Goal: Task Accomplishment & Management: Use online tool/utility

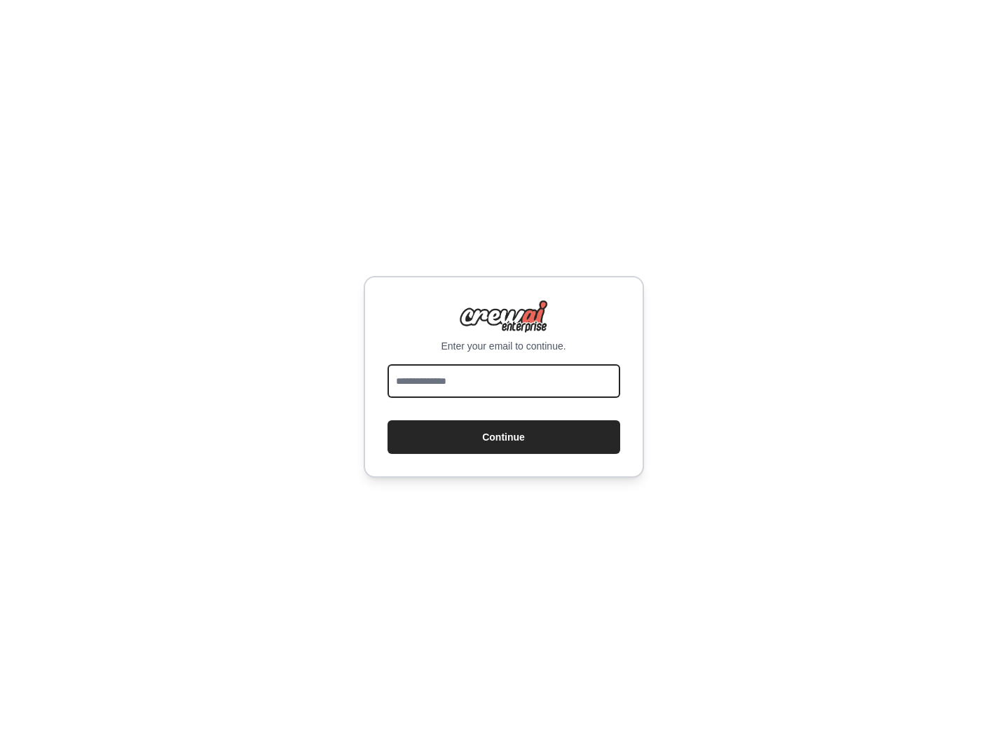
click at [465, 387] on input "email" at bounding box center [504, 381] width 233 height 34
type input "**********"
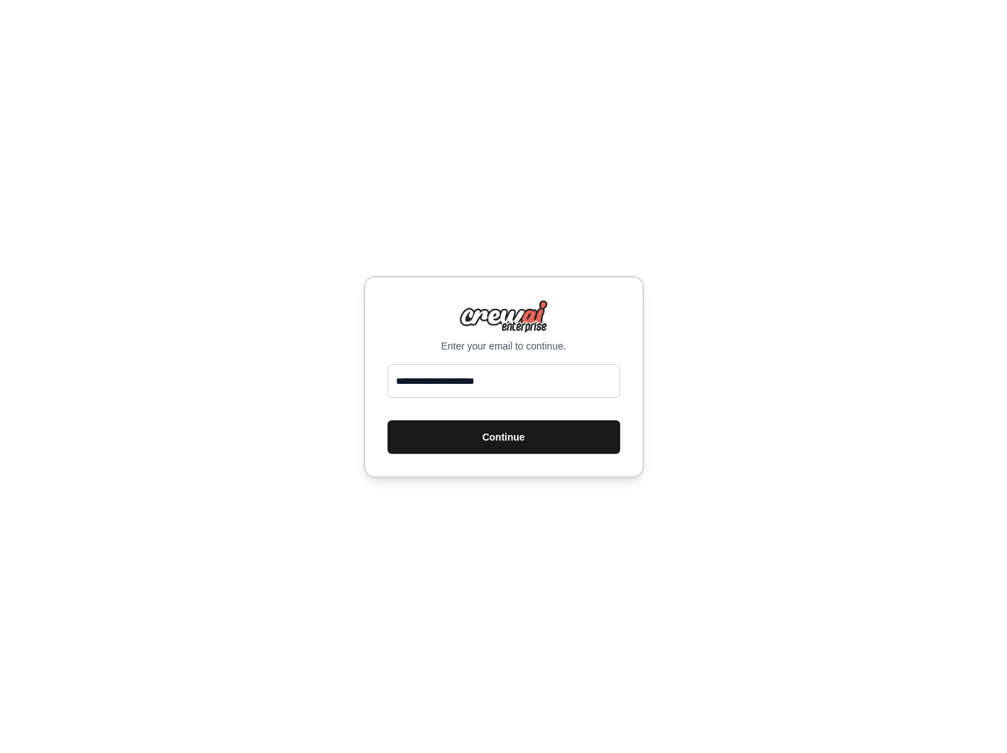
click at [523, 428] on button "Continue" at bounding box center [504, 438] width 233 height 34
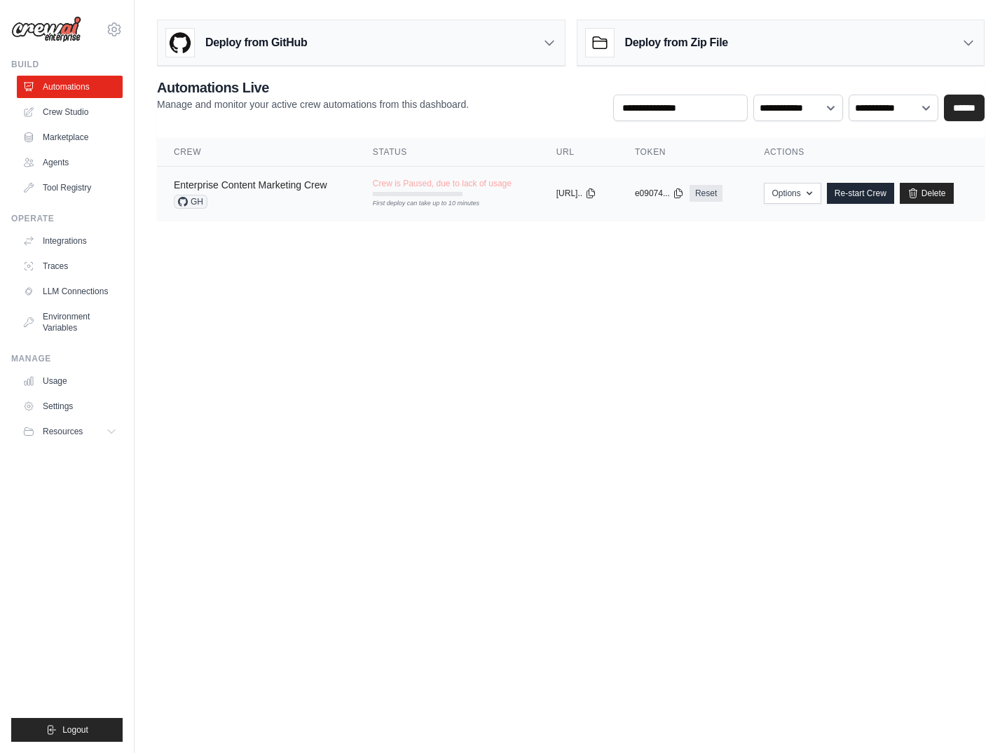
click at [245, 186] on link "Enterprise Content Marketing Crew" at bounding box center [250, 184] width 153 height 11
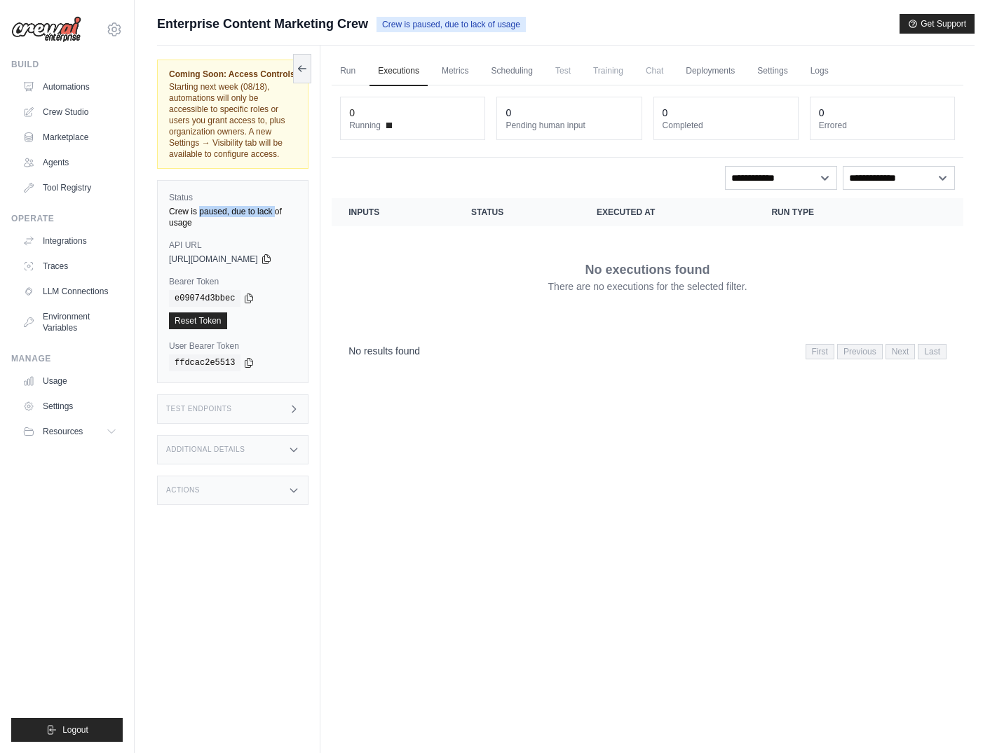
drag, startPoint x: 261, startPoint y: 200, endPoint x: 274, endPoint y: 202, distance: 13.4
click at [274, 206] on div "Crew is paused, due to lack of usage" at bounding box center [233, 217] width 128 height 22
click at [419, 257] on div "No executions found There are no executions for the selected filter." at bounding box center [647, 277] width 598 height 79
click at [62, 264] on link "Traces" at bounding box center [71, 266] width 106 height 22
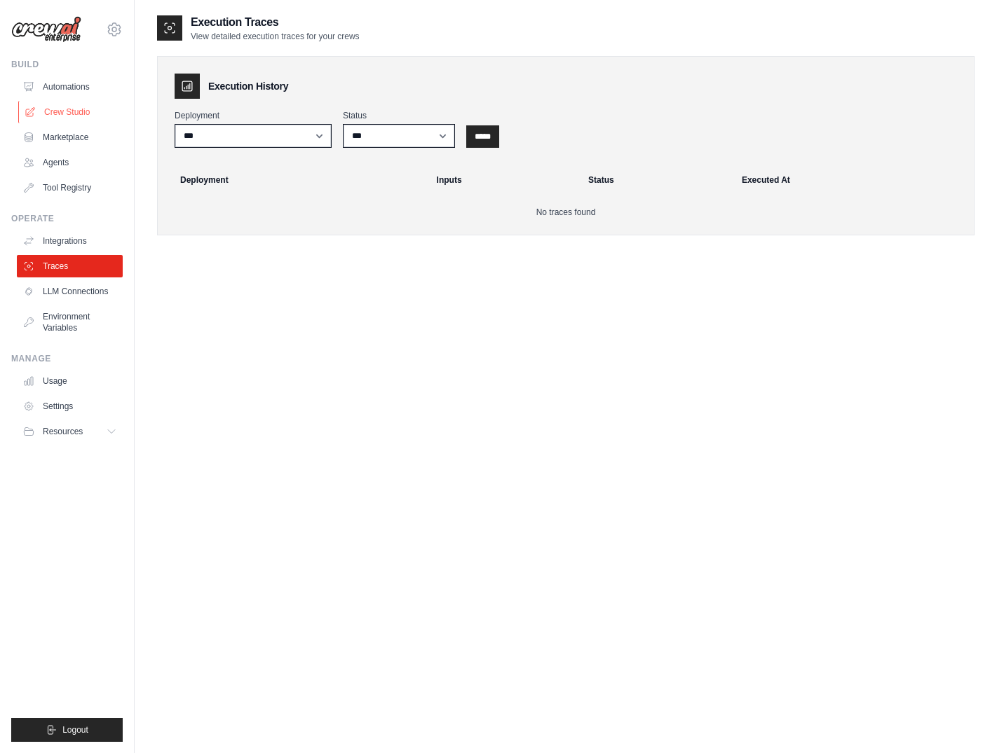
click at [79, 110] on link "Crew Studio" at bounding box center [71, 112] width 106 height 22
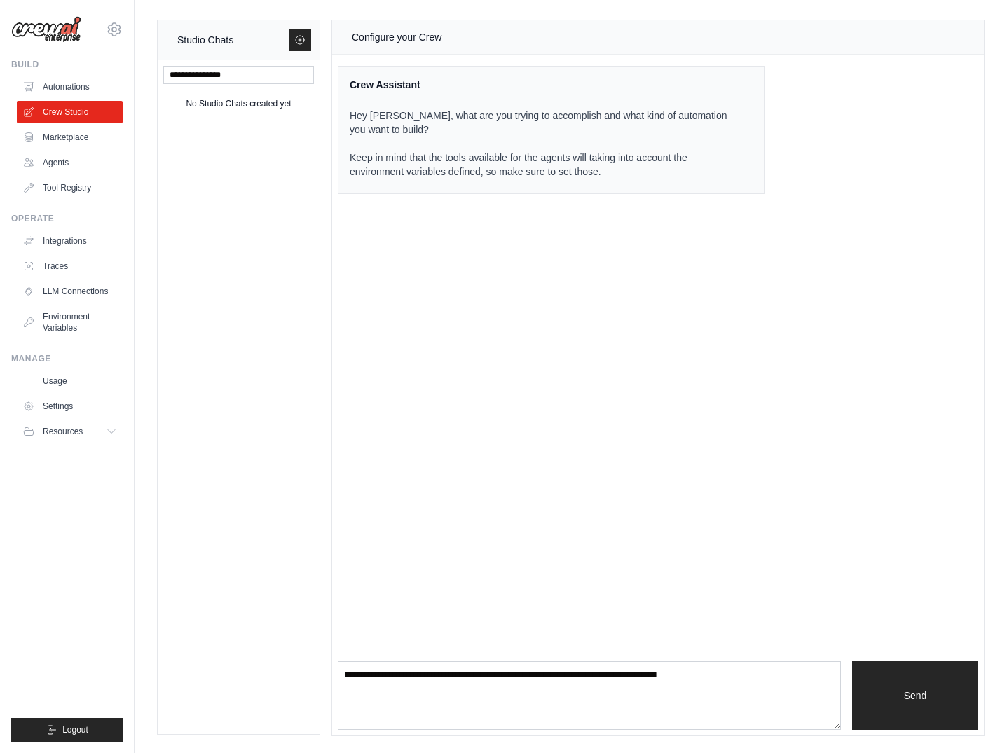
click at [59, 38] on img at bounding box center [46, 29] width 70 height 27
click at [66, 29] on img at bounding box center [46, 29] width 70 height 27
click at [86, 90] on link "Automations" at bounding box center [71, 87] width 106 height 22
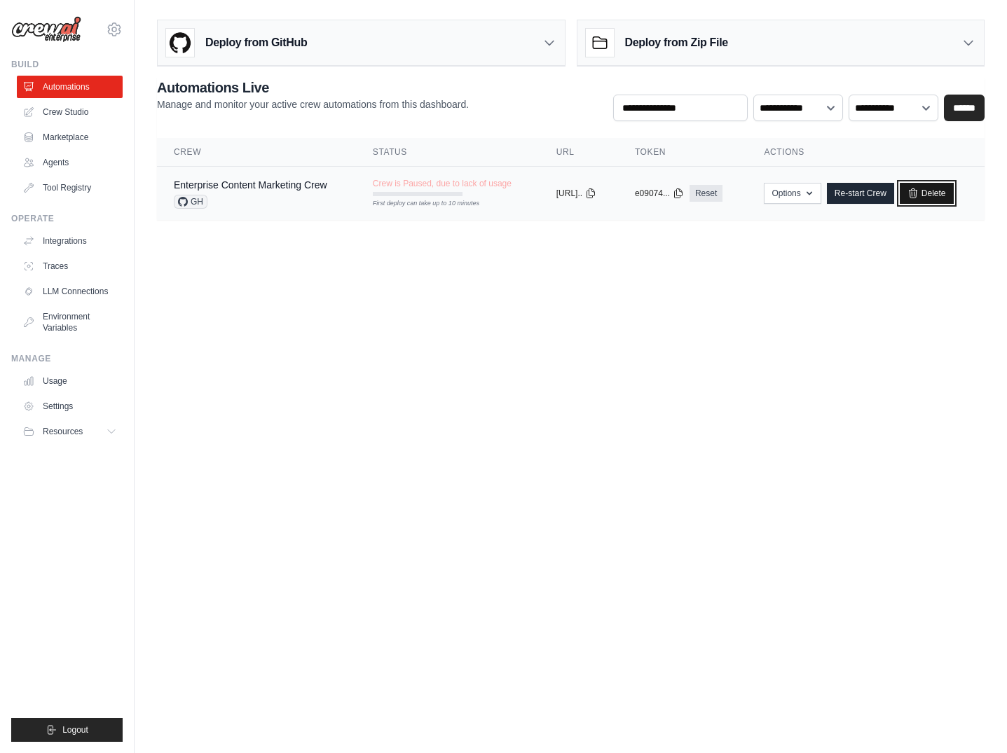
click at [952, 193] on link "Delete" at bounding box center [927, 193] width 54 height 21
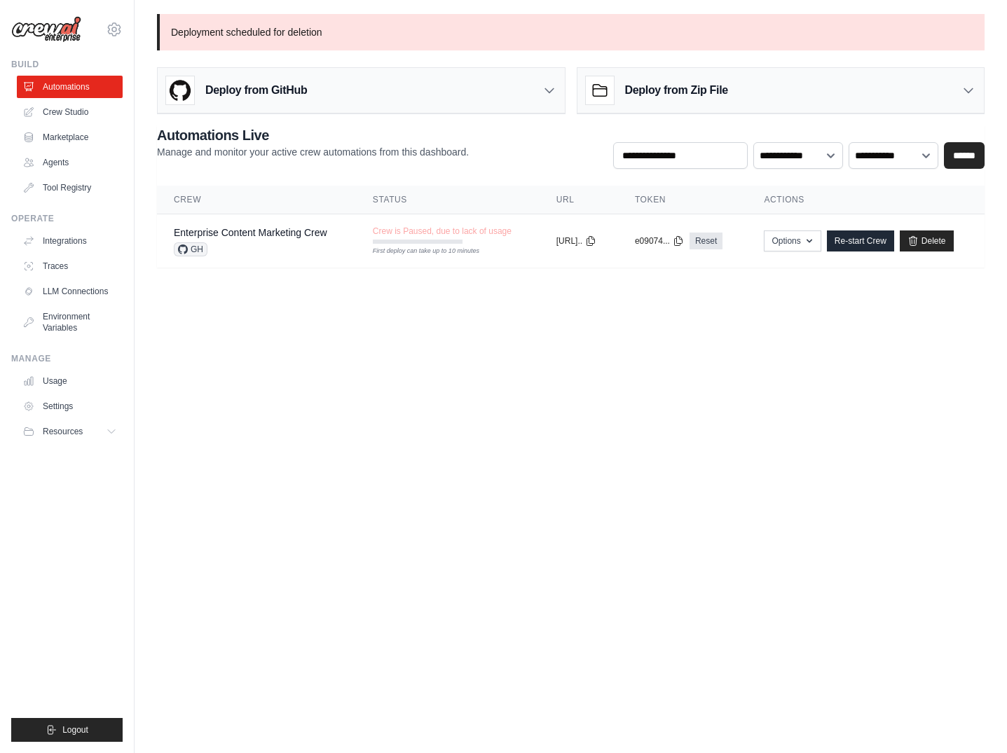
click at [531, 378] on body "[PERSON_NAME][EMAIL_ADDRESS][DOMAIN_NAME] Settings Build Automations Crew Studio" at bounding box center [503, 376] width 1007 height 753
click at [69, 544] on ul "Build Automations Crew Studio Marketplace Agents" at bounding box center [66, 400] width 111 height 683
click at [74, 108] on link "Crew Studio" at bounding box center [71, 112] width 106 height 22
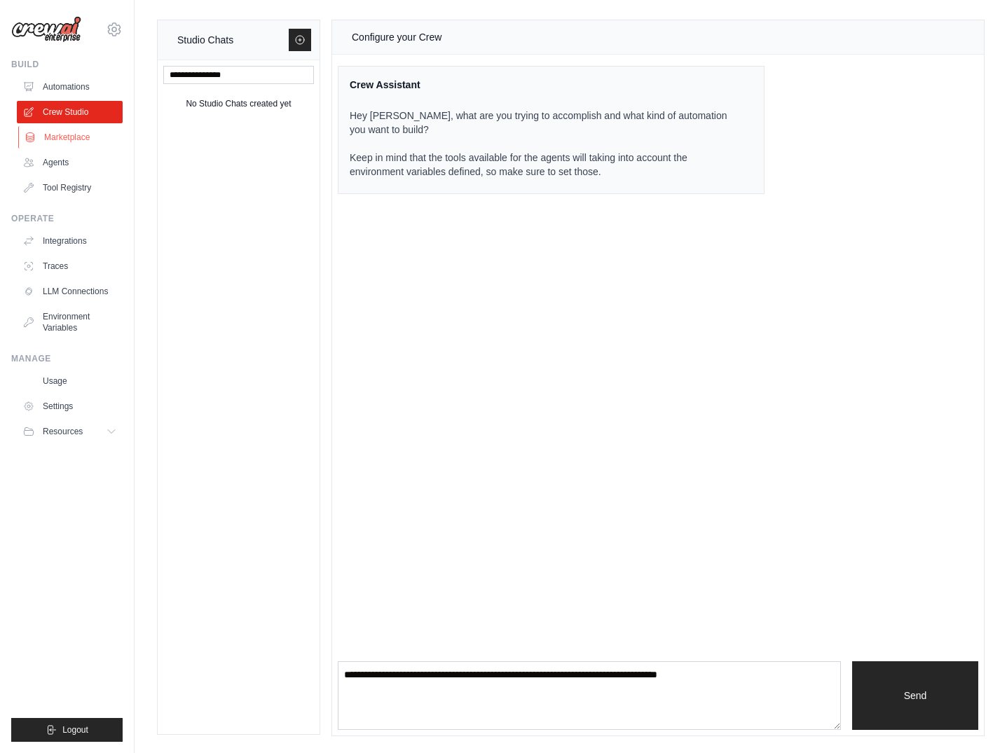
click at [67, 135] on link "Marketplace" at bounding box center [71, 137] width 106 height 22
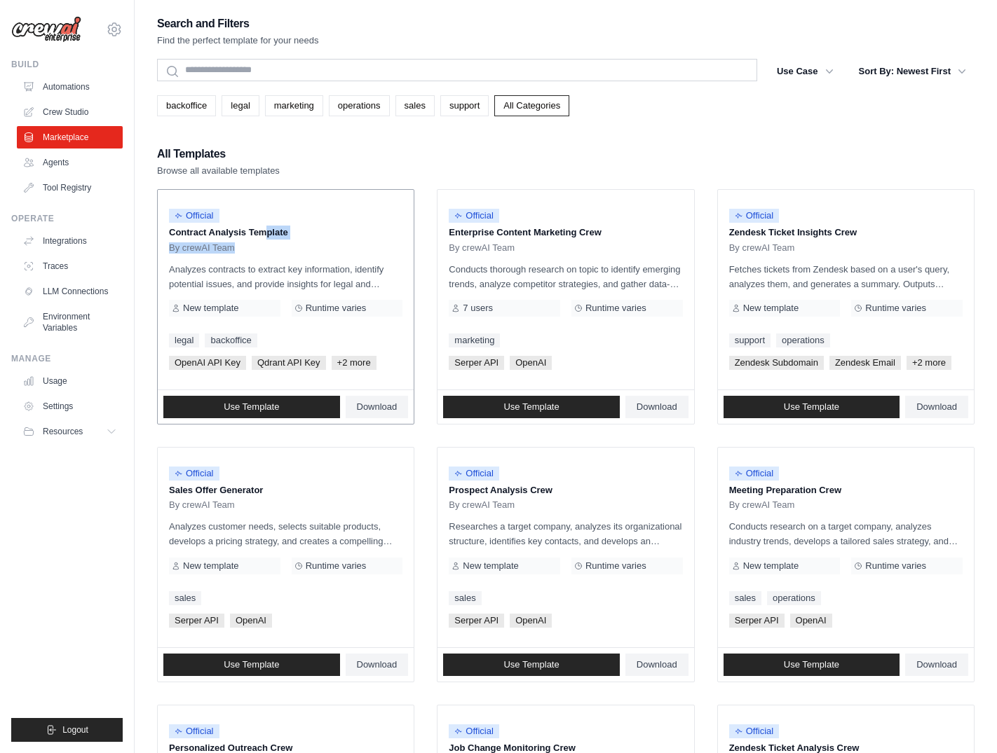
drag, startPoint x: 212, startPoint y: 234, endPoint x: 383, endPoint y: 249, distance: 171.7
click at [379, 247] on div "Official Contract Analysis Template By crewAI Team" at bounding box center [285, 227] width 233 height 53
click at [409, 278] on div "Official Contract Analysis Template By crewAI Team Analyzes contracts to extrac…" at bounding box center [286, 290] width 256 height 200
click at [404, 269] on div "Official Contract Analysis Template By crewAI Team Analyzes contracts to extrac…" at bounding box center [286, 290] width 256 height 200
click at [410, 276] on div "Official Contract Analysis Template By crewAI Team Analyzes contracts to extrac…" at bounding box center [286, 290] width 256 height 200
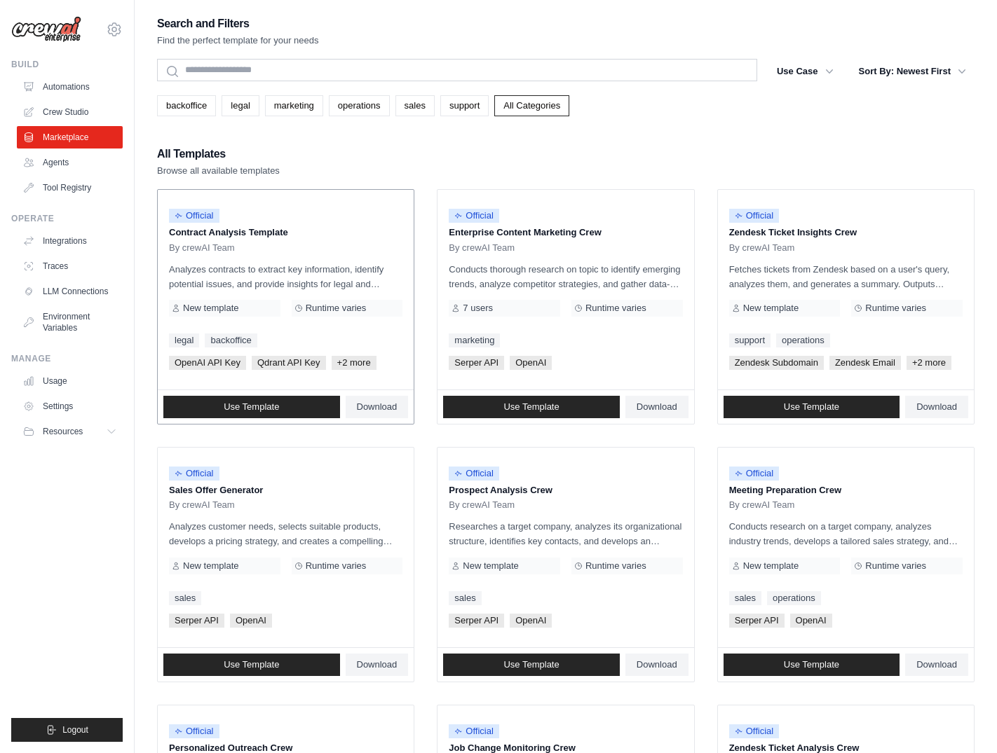
click at [251, 269] on p "Analyzes contracts to extract key information, identify potential issues, and p…" at bounding box center [285, 276] width 233 height 29
click at [252, 405] on span "Use Template" at bounding box center [251, 407] width 55 height 11
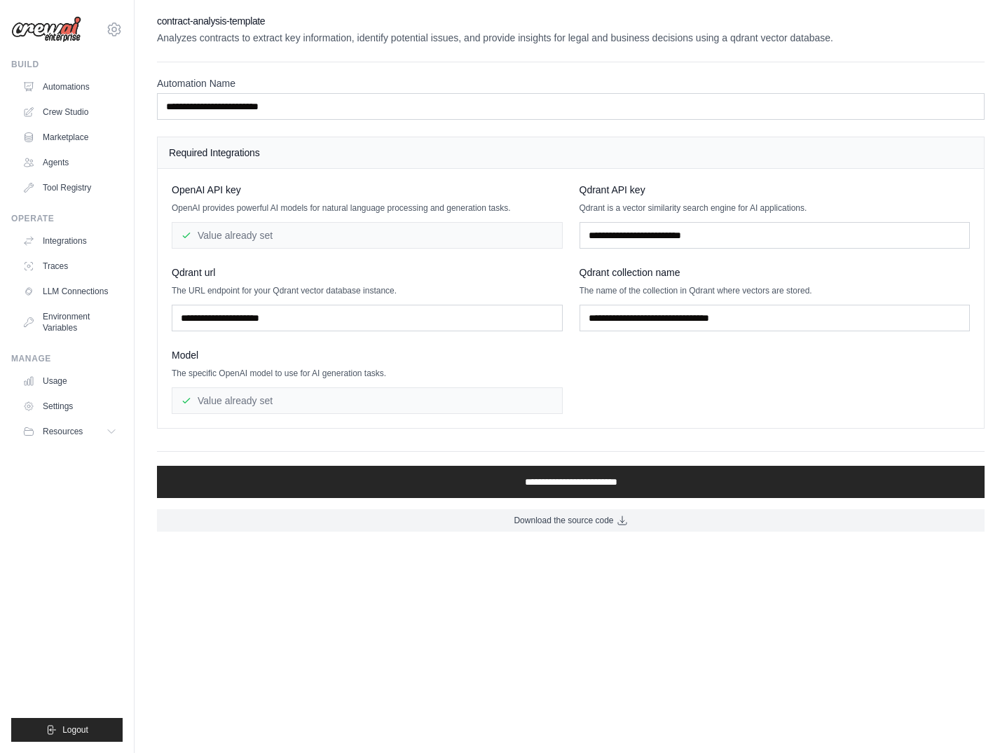
drag, startPoint x: 383, startPoint y: 233, endPoint x: 421, endPoint y: 231, distance: 37.9
click at [421, 231] on div "Value already set" at bounding box center [367, 235] width 391 height 27
click at [483, 260] on div "OpenAI API key OpenAI provides powerful AI models for natural language processi…" at bounding box center [571, 298] width 798 height 231
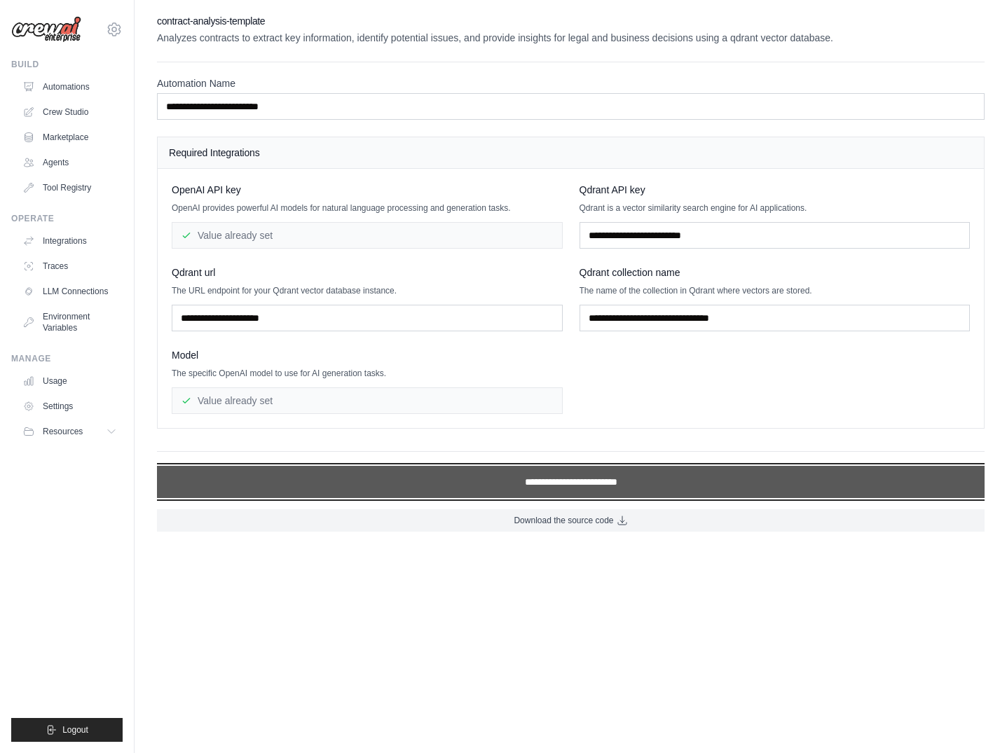
click at [561, 484] on input "**********" at bounding box center [571, 482] width 828 height 32
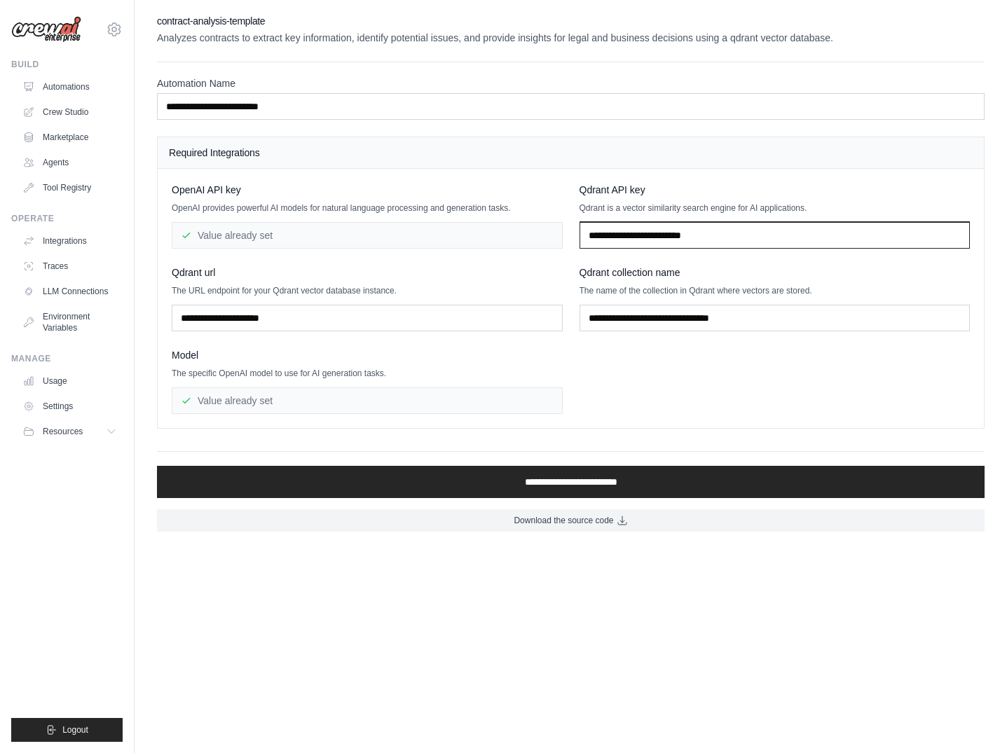
click at [627, 245] on input "text" at bounding box center [775, 235] width 391 height 27
click at [664, 229] on input "text" at bounding box center [775, 235] width 391 height 27
click at [657, 390] on div "OpenAI API key OpenAI provides powerful AI models for natural language processi…" at bounding box center [571, 298] width 798 height 231
click at [650, 242] on input "text" at bounding box center [775, 235] width 391 height 27
paste input "**********"
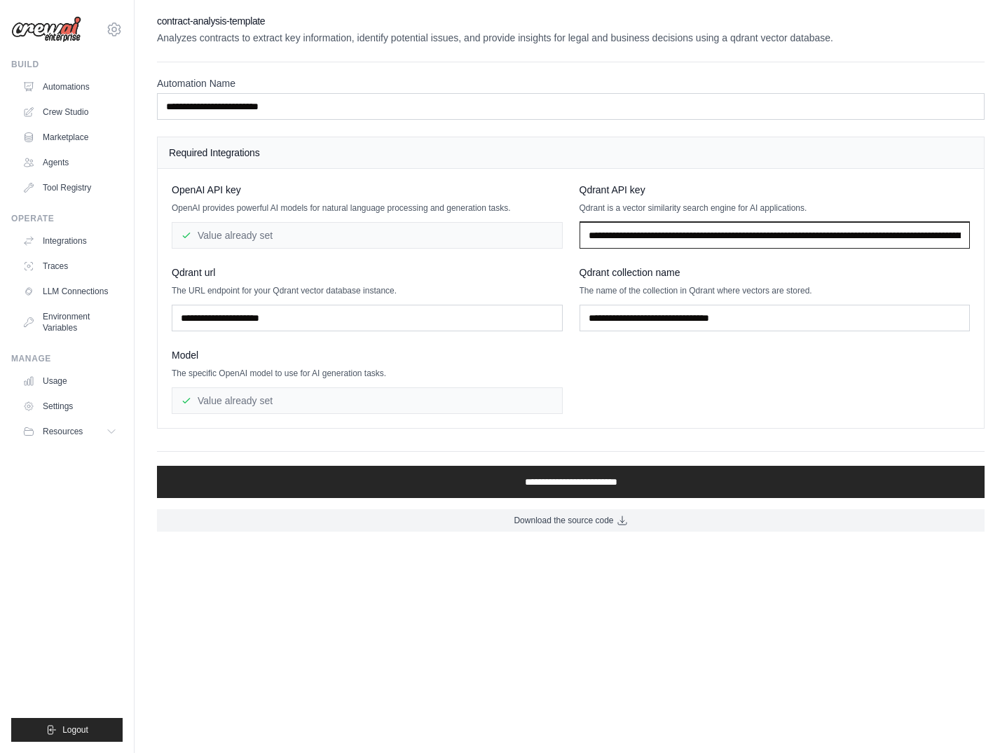
scroll to position [0, 699]
type input "**********"
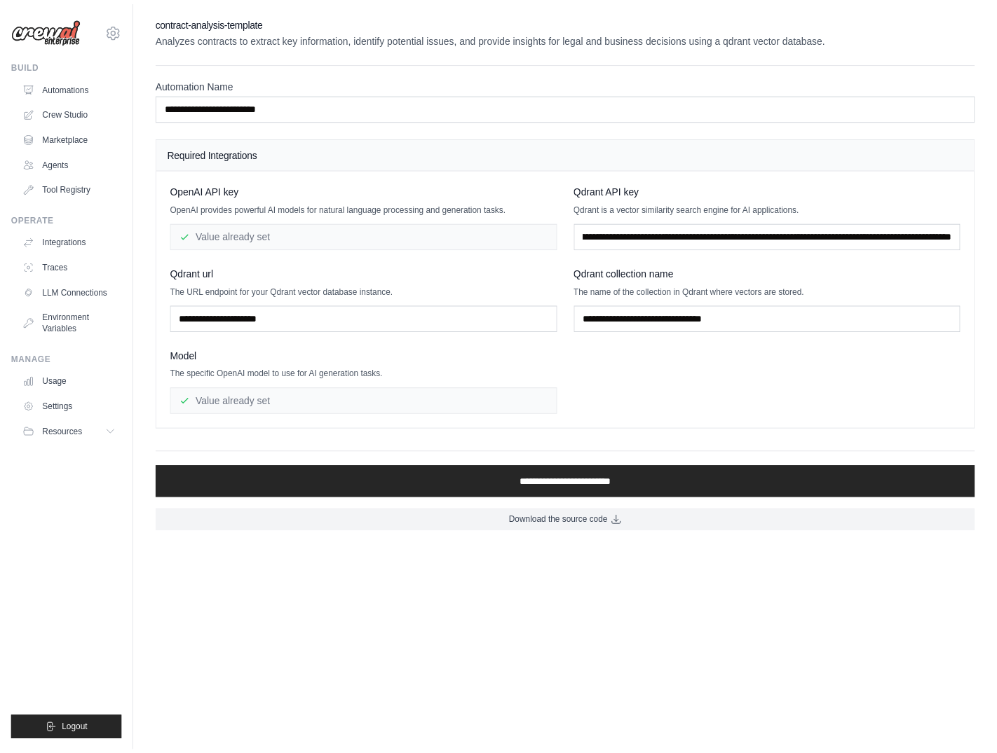
scroll to position [0, 0]
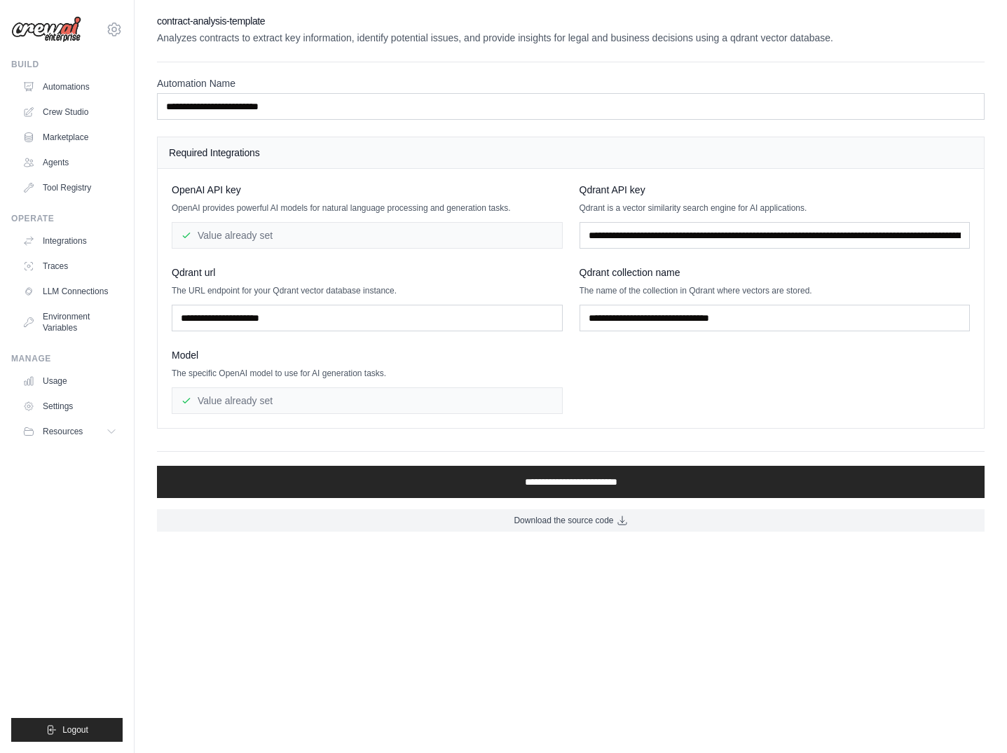
click at [725, 269] on div "Qdrant collection name" at bounding box center [775, 273] width 391 height 14
click at [239, 319] on input "text" at bounding box center [367, 318] width 391 height 27
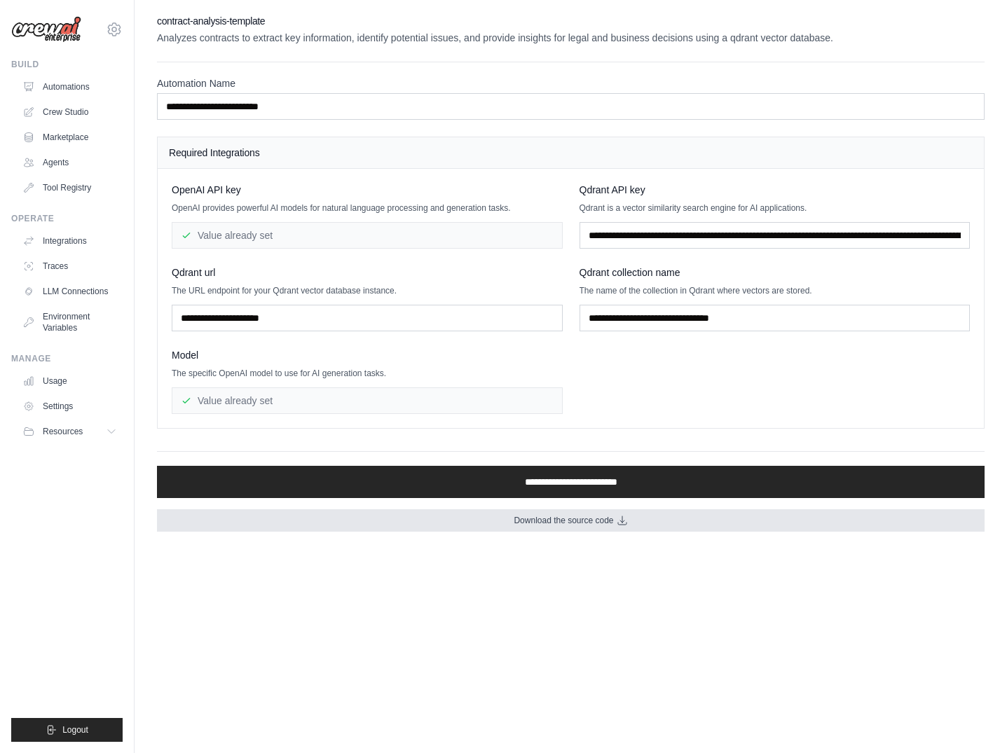
click at [589, 528] on link "Download the source code" at bounding box center [571, 521] width 828 height 22
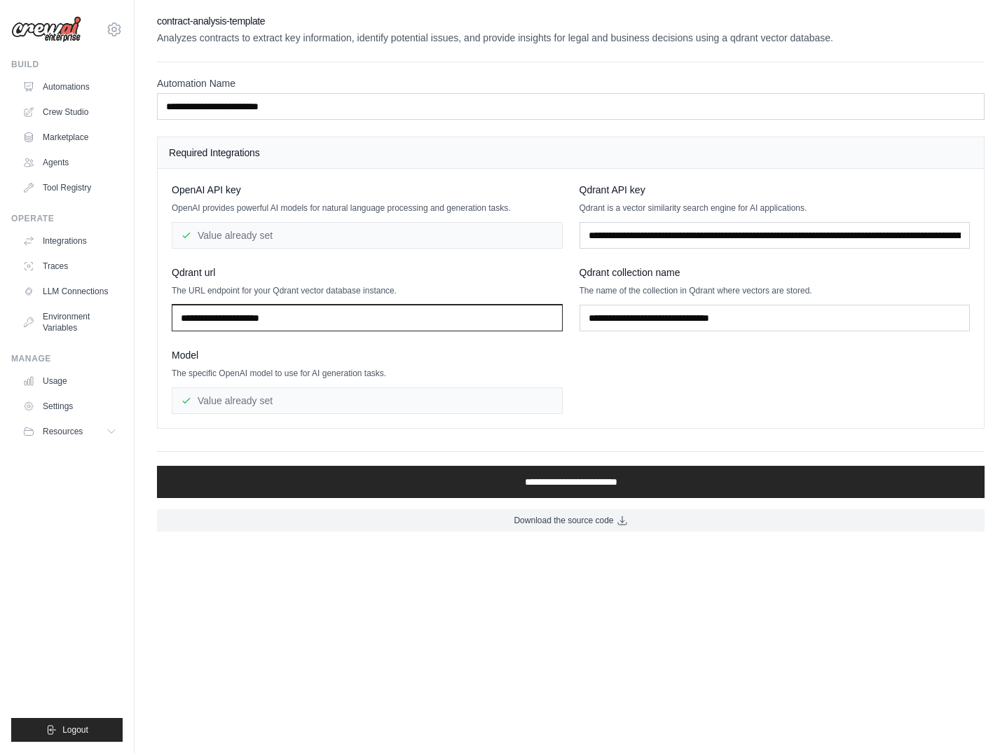
click at [318, 322] on input "text" at bounding box center [367, 318] width 391 height 27
paste input "**********"
type input "**********"
click at [627, 366] on div "**********" at bounding box center [571, 298] width 798 height 231
click at [603, 287] on p "The name of the collection in Qdrant where vectors are stored." at bounding box center [775, 290] width 391 height 11
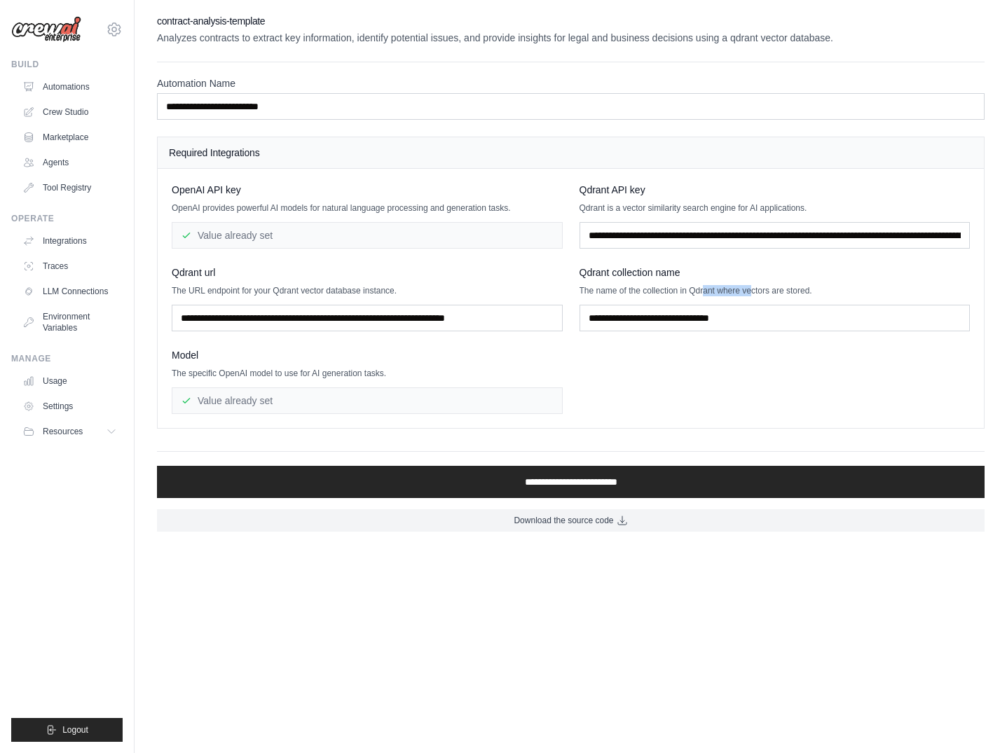
drag, startPoint x: 715, startPoint y: 292, endPoint x: 769, endPoint y: 289, distance: 54.0
click at [766, 289] on p "The name of the collection in Qdrant where vectors are stored." at bounding box center [775, 290] width 391 height 11
click at [807, 290] on p "The name of the collection in Qdrant where vectors are stored." at bounding box center [775, 290] width 391 height 11
click at [658, 326] on input "text" at bounding box center [775, 318] width 391 height 27
drag, startPoint x: 753, startPoint y: 393, endPoint x: 689, endPoint y: 368, distance: 69.2
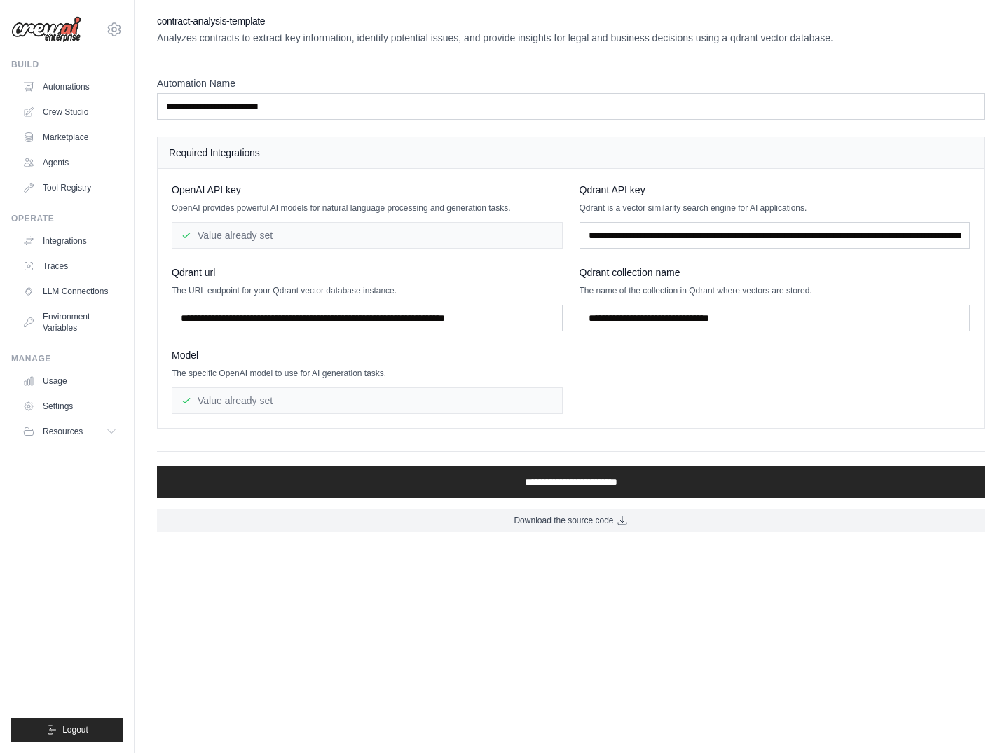
click at [753, 393] on div "**********" at bounding box center [571, 298] width 798 height 231
drag, startPoint x: 643, startPoint y: 296, endPoint x: 744, endPoint y: 296, distance: 100.9
click at [718, 292] on div "Qdrant collection name The name of the collection in Qdrant where vectors are s…" at bounding box center [775, 299] width 391 height 66
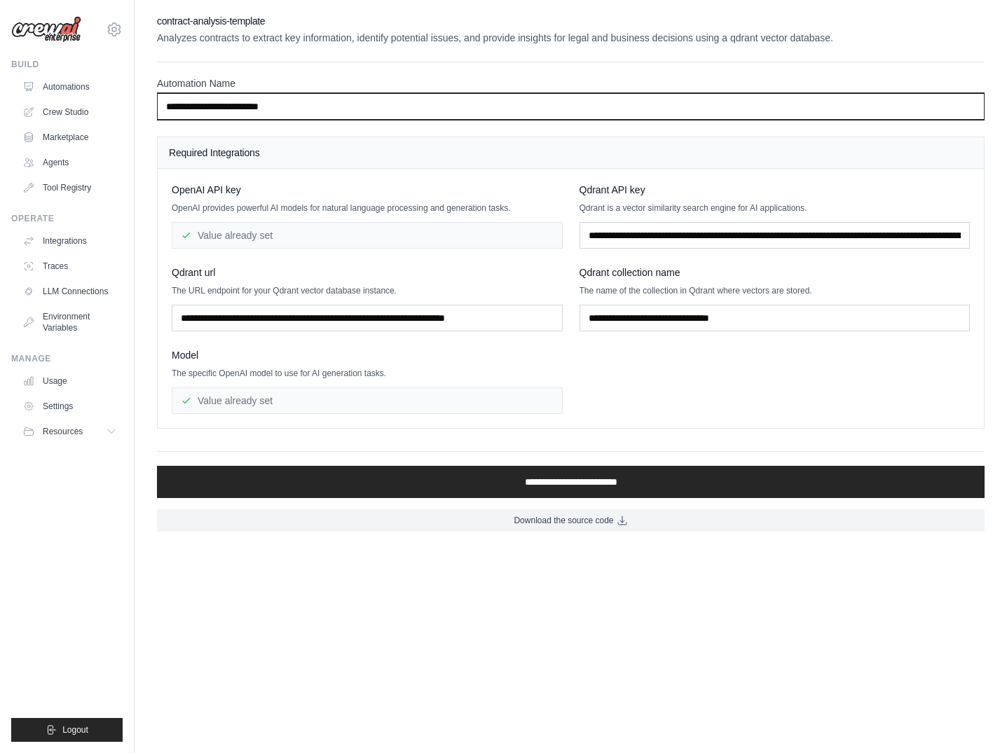
drag, startPoint x: 289, startPoint y: 111, endPoint x: 135, endPoint y: 104, distance: 153.7
click at [123, 104] on div "[PERSON_NAME][EMAIL_ADDRESS][DOMAIN_NAME] Settings Build Automations Crew Studio" at bounding box center [503, 273] width 1007 height 546
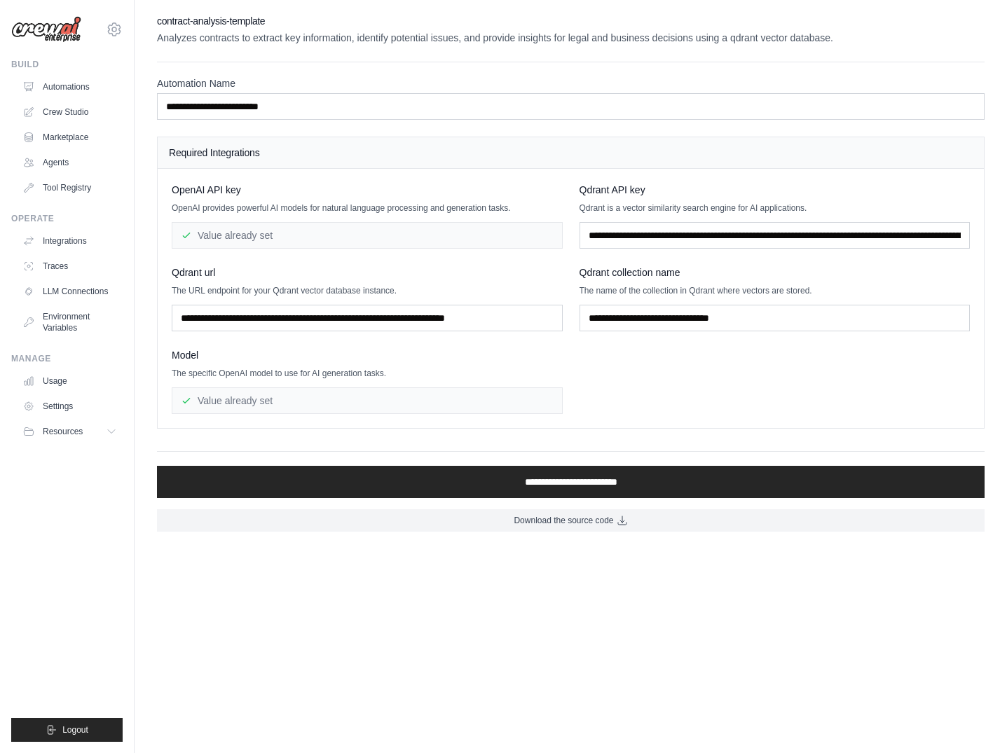
drag, startPoint x: 741, startPoint y: 287, endPoint x: 812, endPoint y: 313, distance: 75.4
click at [807, 289] on p "The name of the collection in Qdrant where vectors are stored." at bounding box center [775, 290] width 391 height 11
click at [789, 361] on div "**********" at bounding box center [571, 298] width 798 height 231
click at [678, 325] on input "text" at bounding box center [775, 318] width 391 height 27
paste input "**********"
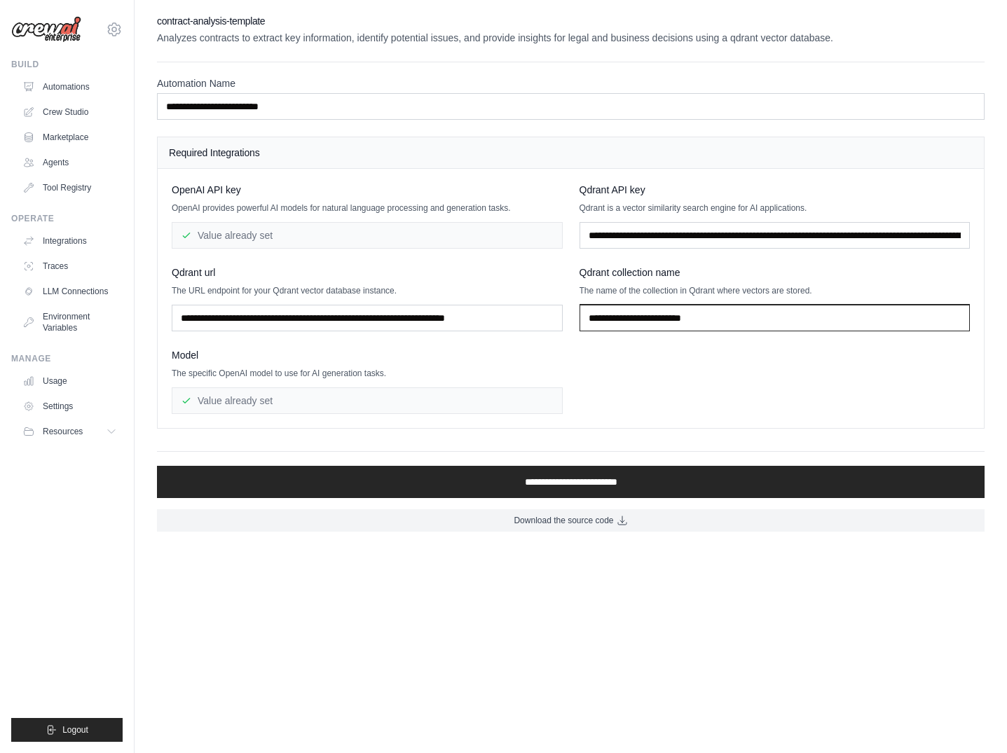
type input "**********"
drag, startPoint x: 416, startPoint y: 377, endPoint x: 396, endPoint y: 381, distance: 20.1
click at [414, 378] on p "The specific OpenAI model to use for AI generation tasks." at bounding box center [367, 373] width 391 height 11
drag, startPoint x: 258, startPoint y: 380, endPoint x: 398, endPoint y: 378, distance: 140.2
click at [346, 378] on p "The specific OpenAI model to use for AI generation tasks." at bounding box center [367, 373] width 391 height 11
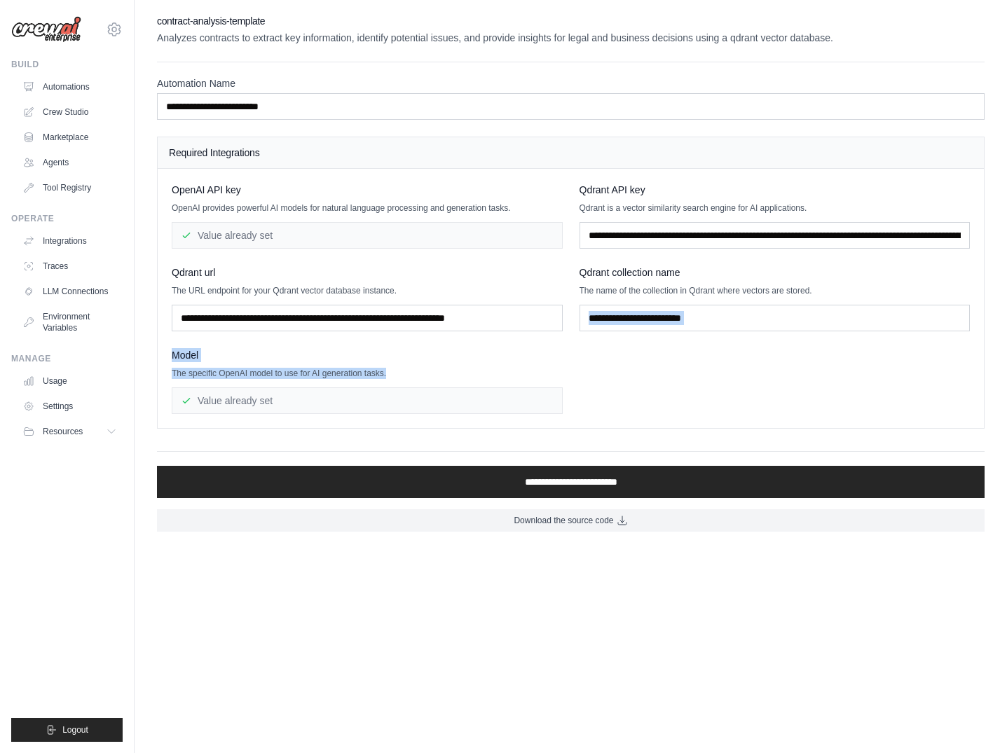
click at [615, 382] on div "**********" at bounding box center [571, 298] width 798 height 231
drag, startPoint x: 327, startPoint y: 403, endPoint x: 430, endPoint y: 394, distance: 102.7
click at [328, 403] on div "Value already set" at bounding box center [367, 401] width 391 height 27
drag, startPoint x: 657, startPoint y: 393, endPoint x: 678, endPoint y: 352, distance: 45.8
click at [661, 392] on div "**********" at bounding box center [571, 298] width 798 height 231
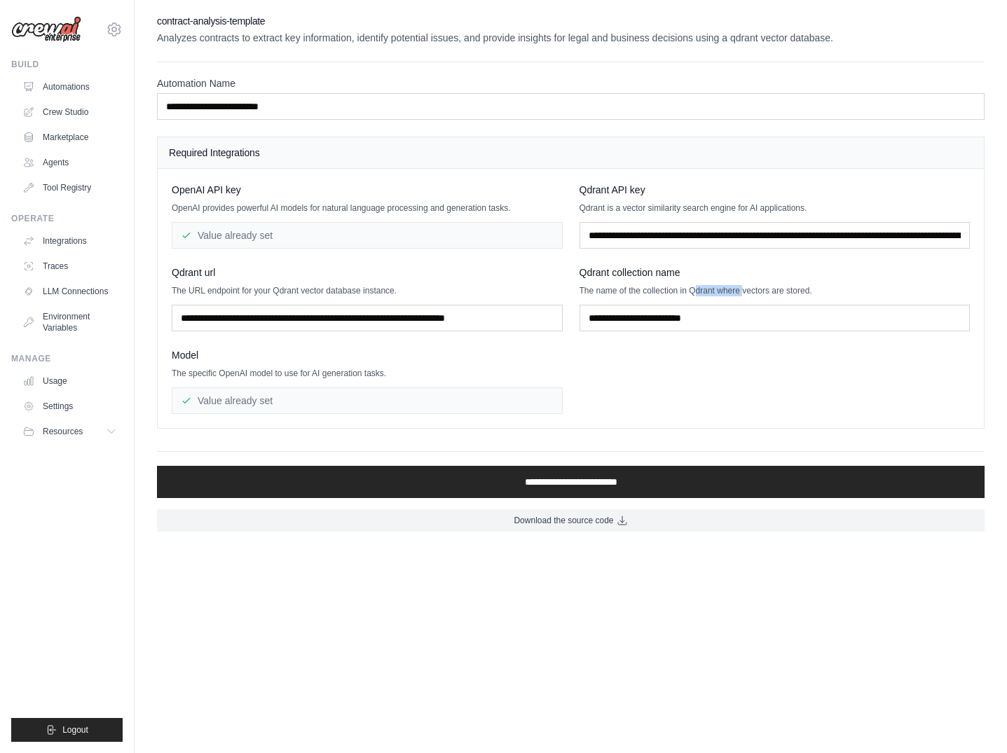
drag, startPoint x: 718, startPoint y: 289, endPoint x: 805, endPoint y: 293, distance: 87.0
click at [774, 289] on p "The name of the collection in Qdrant where vectors are stored." at bounding box center [775, 290] width 391 height 11
click at [790, 384] on div "**********" at bounding box center [571, 298] width 798 height 231
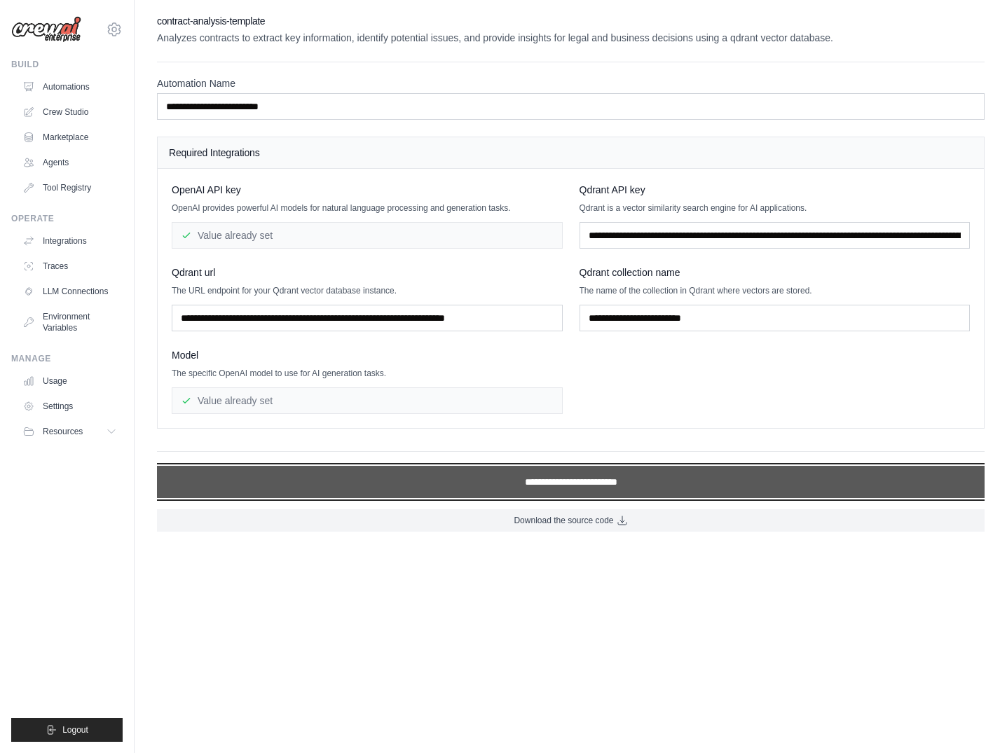
click at [600, 486] on input "**********" at bounding box center [571, 482] width 828 height 32
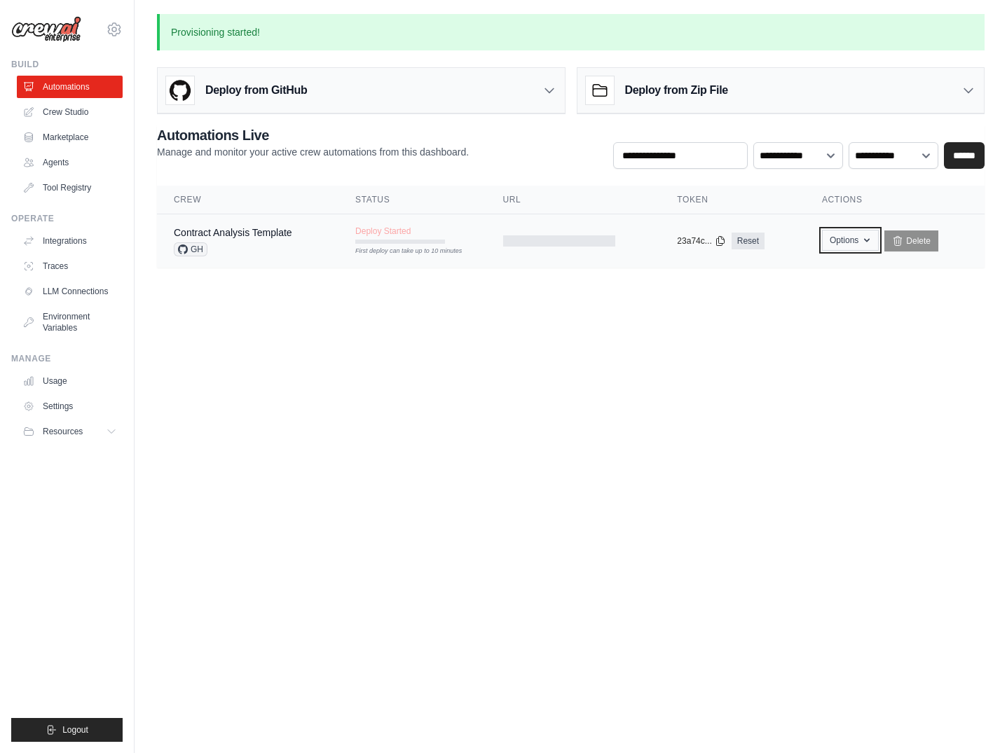
click at [864, 240] on icon "button" at bounding box center [866, 240] width 11 height 11
click at [393, 422] on body "[PERSON_NAME][EMAIL_ADDRESS][DOMAIN_NAME] Settings Build Automations Crew Studio" at bounding box center [503, 376] width 1007 height 753
click at [238, 237] on link "Contract Analysis Template" at bounding box center [233, 232] width 118 height 11
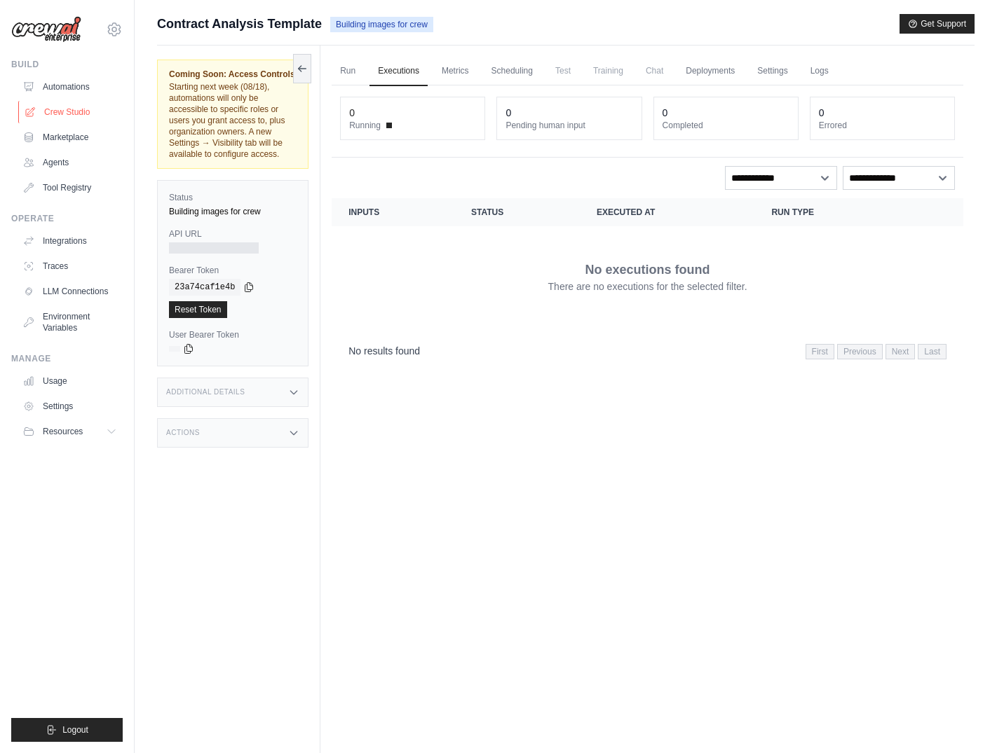
click at [78, 114] on link "Crew Studio" at bounding box center [71, 112] width 106 height 22
click at [76, 88] on link "Automations" at bounding box center [71, 87] width 106 height 22
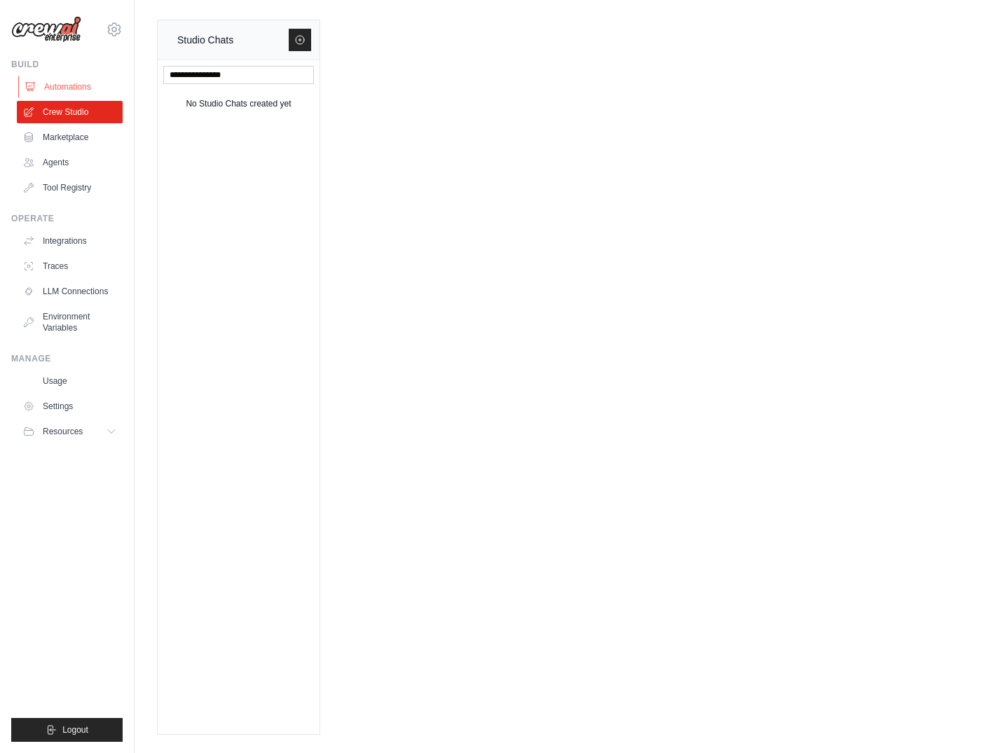
click at [82, 89] on link "Automations" at bounding box center [71, 87] width 106 height 22
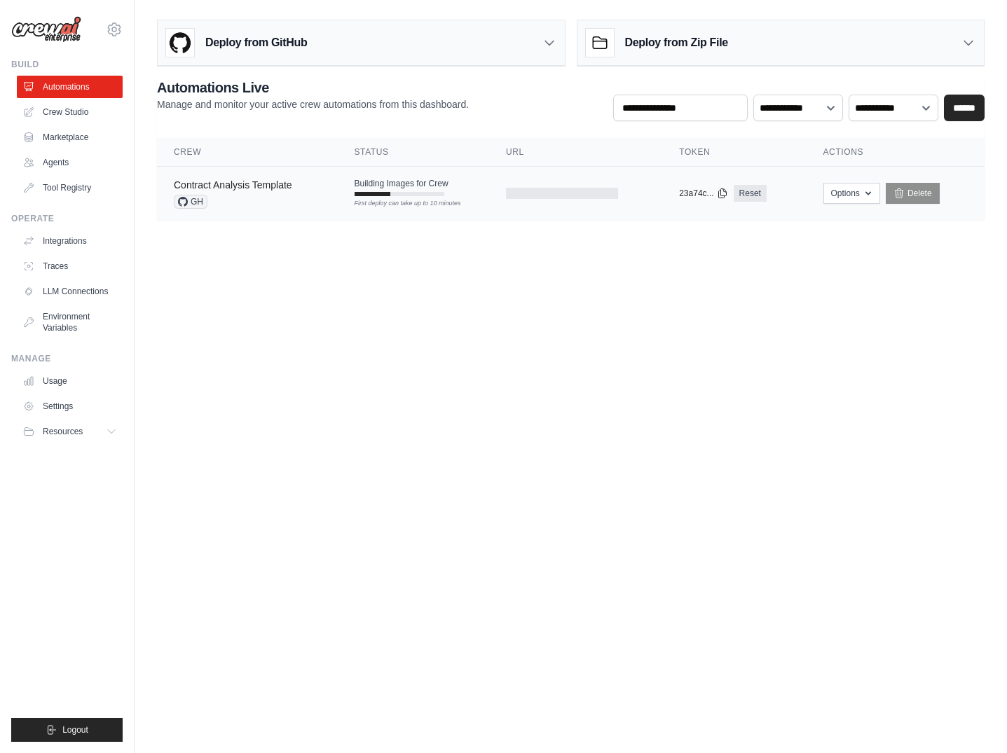
click at [250, 184] on link "Contract Analysis Template" at bounding box center [233, 184] width 118 height 11
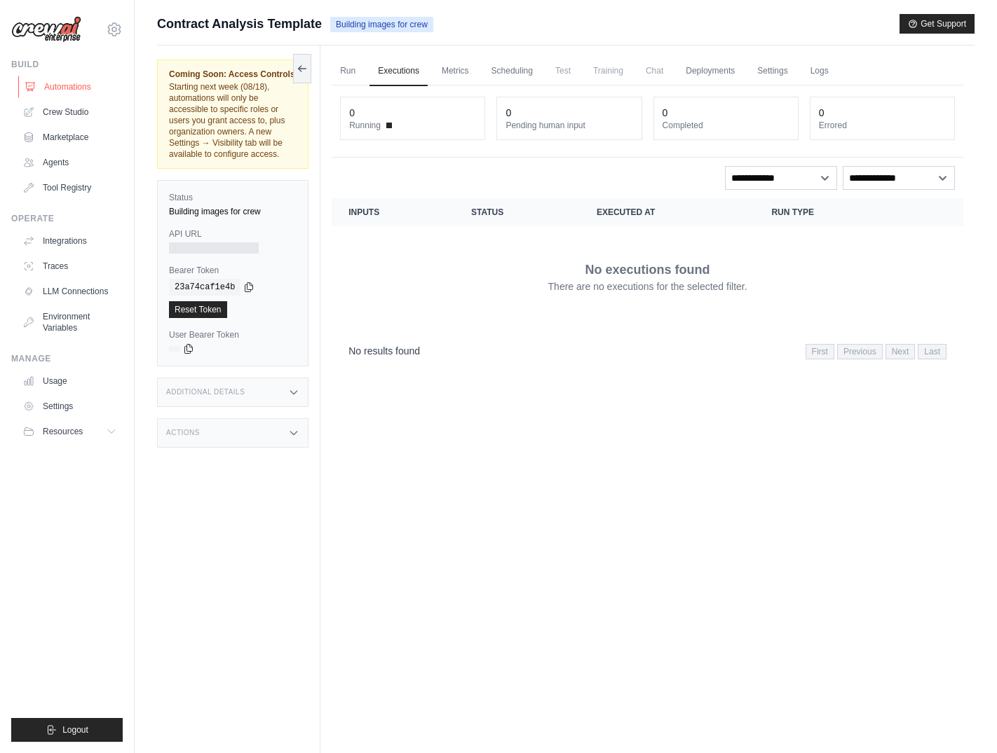
click at [57, 86] on link "Automations" at bounding box center [71, 87] width 106 height 22
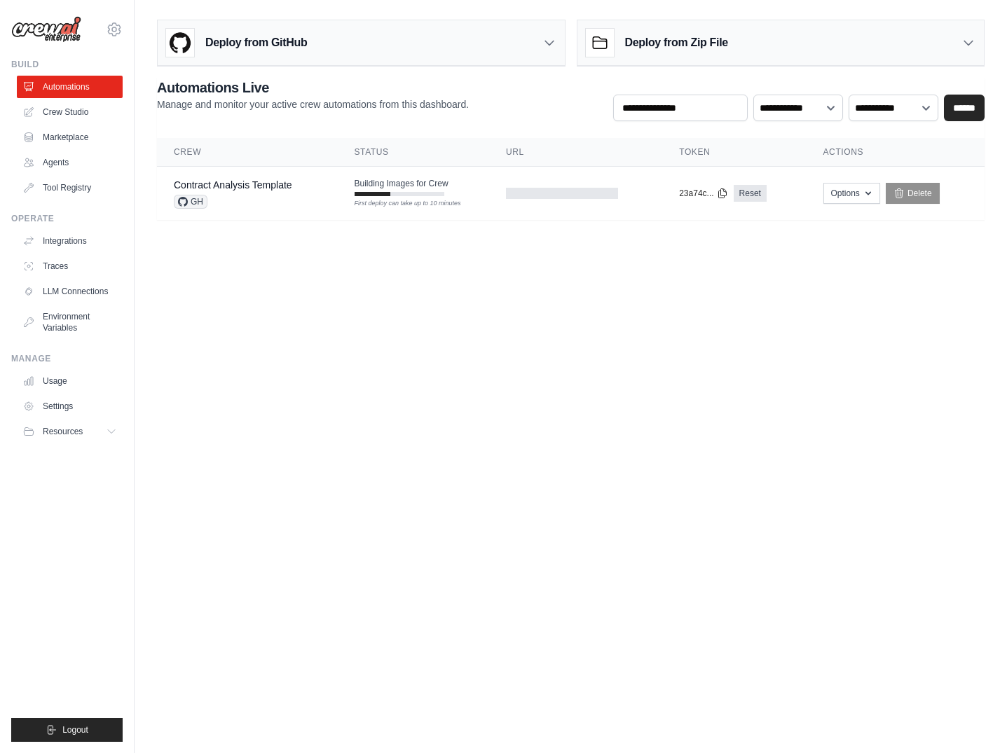
click at [566, 381] on body "[PERSON_NAME][EMAIL_ADDRESS][DOMAIN_NAME] Settings Build Automations Crew Studio" at bounding box center [503, 376] width 1007 height 753
click at [485, 422] on body "[PERSON_NAME][EMAIL_ADDRESS][DOMAIN_NAME] Settings Build Automations Crew Studio" at bounding box center [503, 376] width 1007 height 753
click at [619, 438] on body "[PERSON_NAME][EMAIL_ADDRESS][DOMAIN_NAME] Settings Build Automations Crew Studio" at bounding box center [503, 376] width 1007 height 753
click at [462, 272] on body "[PERSON_NAME][EMAIL_ADDRESS][DOMAIN_NAME] Settings Build Automations Crew Studio" at bounding box center [503, 376] width 1007 height 753
click at [646, 315] on body "[PERSON_NAME][EMAIL_ADDRESS][DOMAIN_NAME] Settings Build Automations Crew Studio" at bounding box center [503, 376] width 1007 height 753
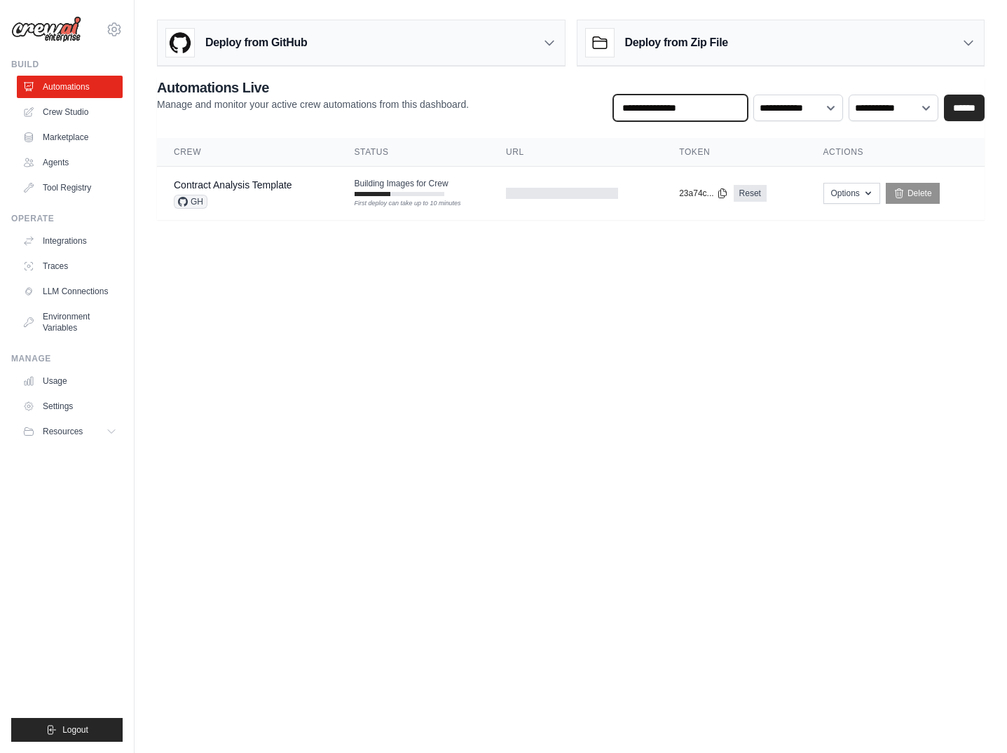
click at [675, 110] on input "text" at bounding box center [680, 108] width 135 height 27
click at [524, 271] on body "[PERSON_NAME][EMAIL_ADDRESS][DOMAIN_NAME] Settings Build Automations Crew Studio" at bounding box center [503, 376] width 1007 height 753
click at [449, 325] on body "[PERSON_NAME][EMAIL_ADDRESS][DOMAIN_NAME] Settings Build Automations Crew Studio" at bounding box center [503, 376] width 1007 height 753
click at [61, 137] on link "Marketplace" at bounding box center [71, 137] width 106 height 22
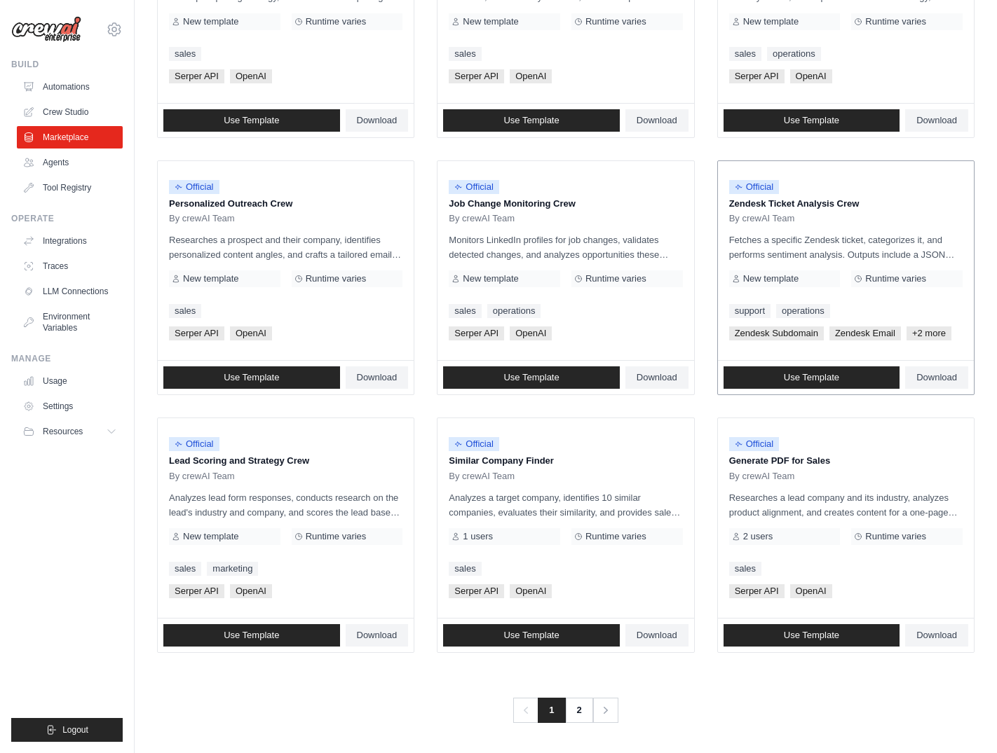
scroll to position [545, 0]
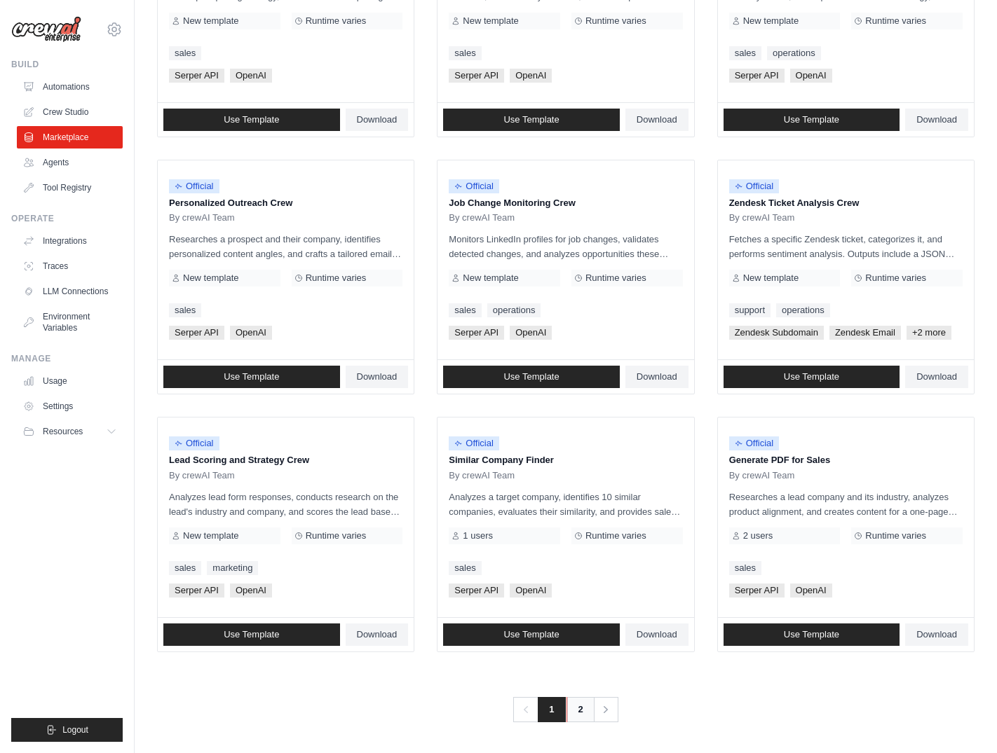
click at [588, 714] on link "2" at bounding box center [580, 709] width 28 height 25
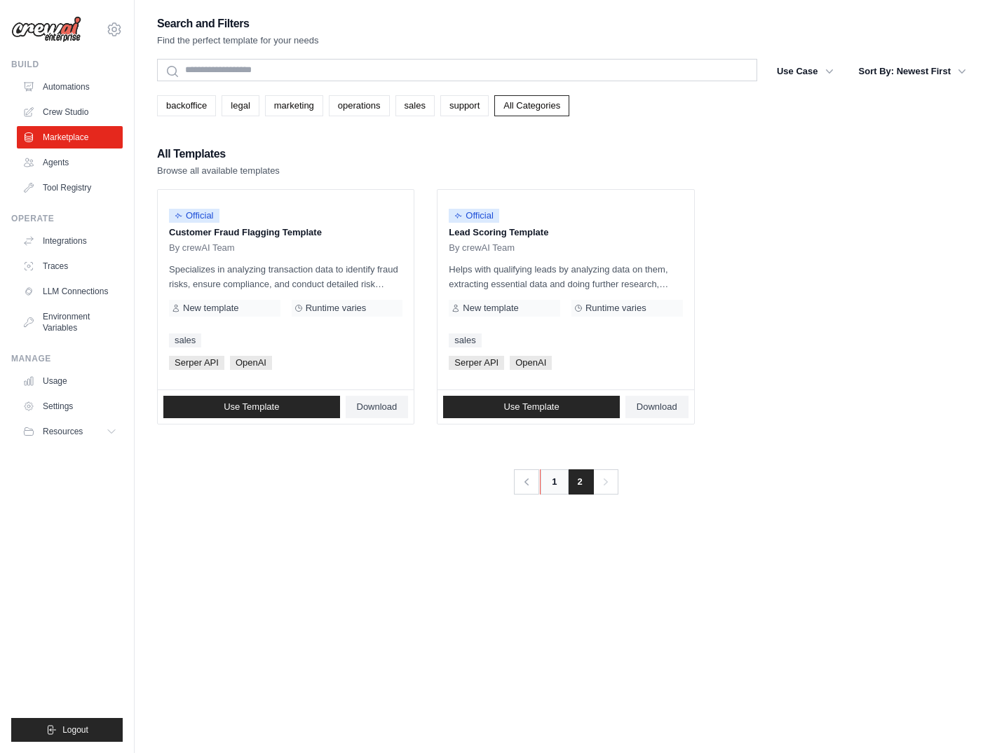
click at [554, 482] on link "1" at bounding box center [554, 482] width 28 height 25
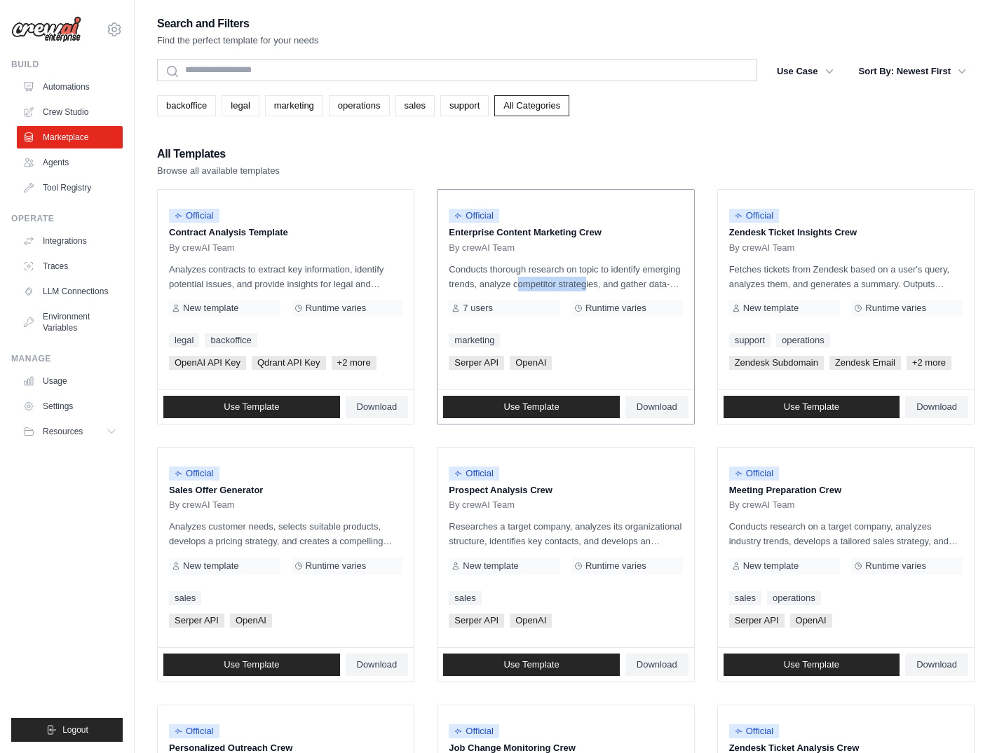
drag, startPoint x: 488, startPoint y: 280, endPoint x: 573, endPoint y: 281, distance: 85.5
click at [568, 281] on p "Conducts thorough research on topic to identify emerging trends, analyze compet…" at bounding box center [565, 276] width 233 height 29
click at [642, 159] on div "All Templates Browse all available templates" at bounding box center [565, 161] width 817 height 34
click at [66, 84] on link "Automations" at bounding box center [71, 87] width 106 height 22
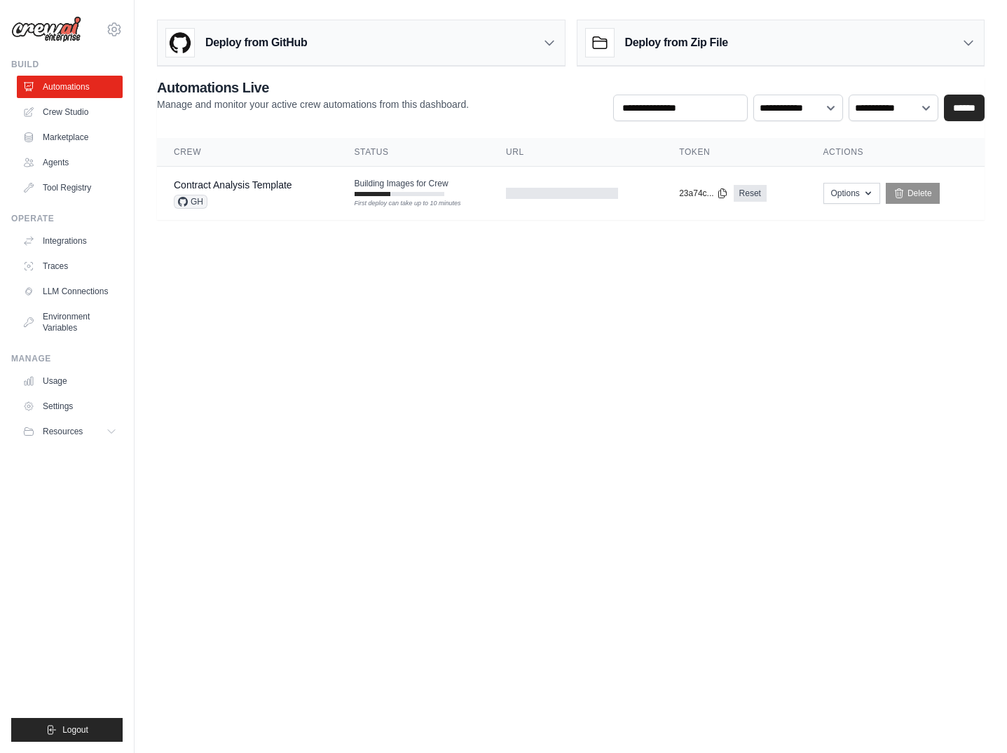
click at [482, 261] on body "[PERSON_NAME][EMAIL_ADDRESS][DOMAIN_NAME] Settings Build Automations Crew Studio" at bounding box center [503, 376] width 1007 height 753
click at [479, 361] on body "[PERSON_NAME][EMAIL_ADDRESS][DOMAIN_NAME] Settings Build Automations Crew Studio" at bounding box center [503, 376] width 1007 height 753
click at [82, 135] on link "Marketplace" at bounding box center [71, 137] width 106 height 22
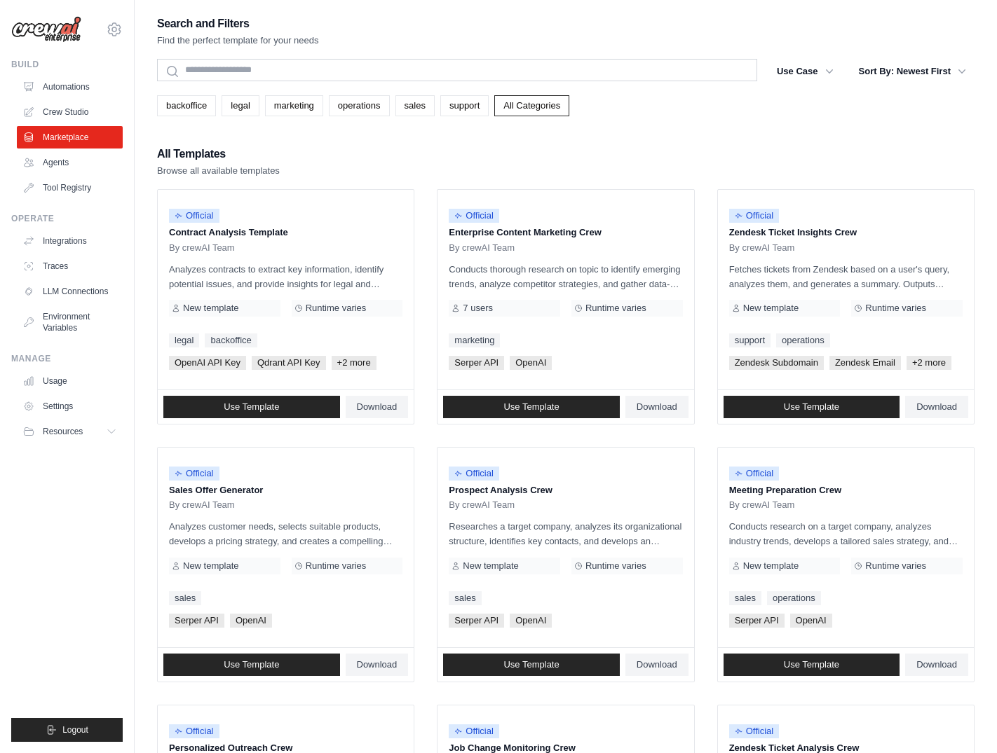
click at [676, 137] on div "Search and Filters Find the perfect template for your needs Search Use Case bac…" at bounding box center [565, 641] width 817 height 1254
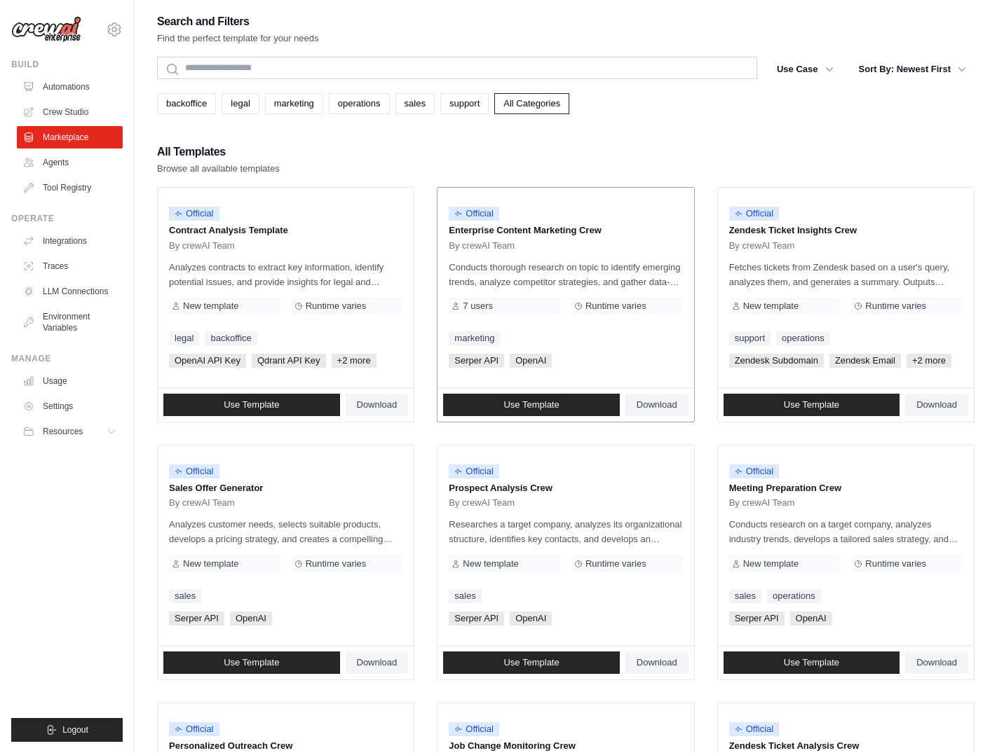
scroll to position [3, 0]
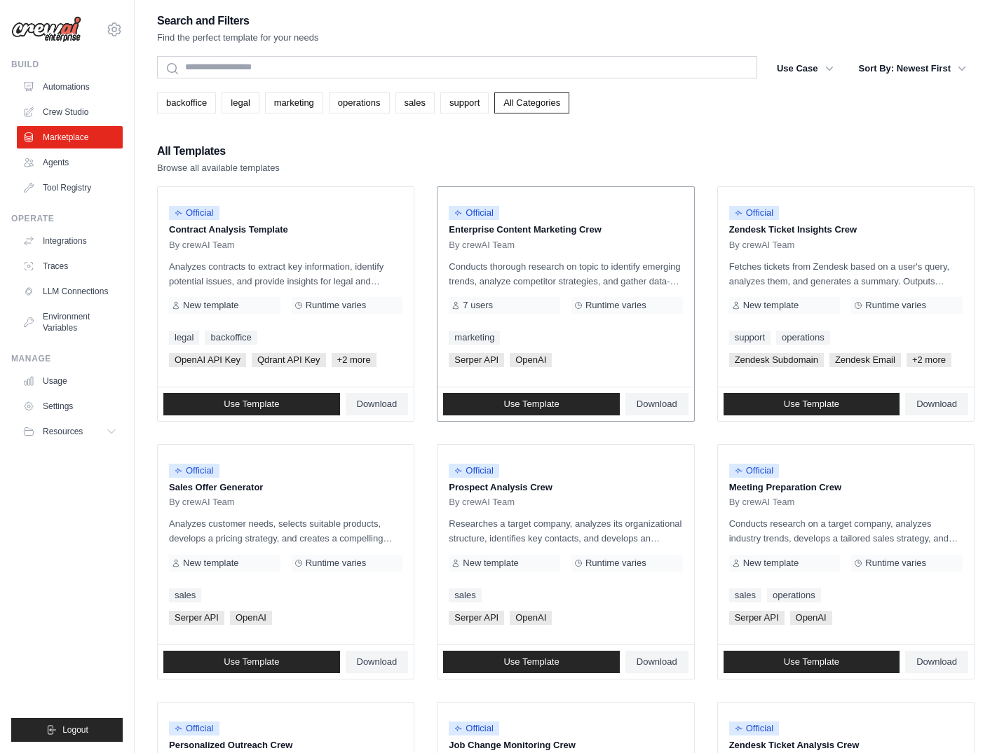
click at [502, 271] on p "Conducts thorough research on topic to identify emerging trends, analyze compet…" at bounding box center [565, 273] width 233 height 29
click at [477, 214] on span "Official" at bounding box center [474, 213] width 50 height 14
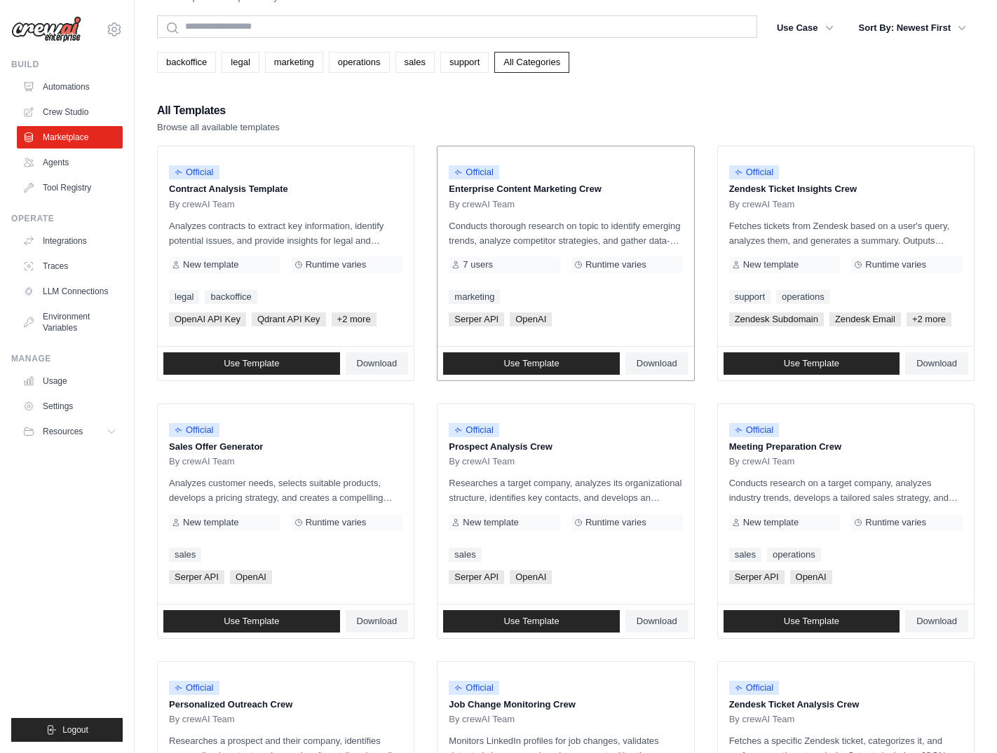
scroll to position [51, 0]
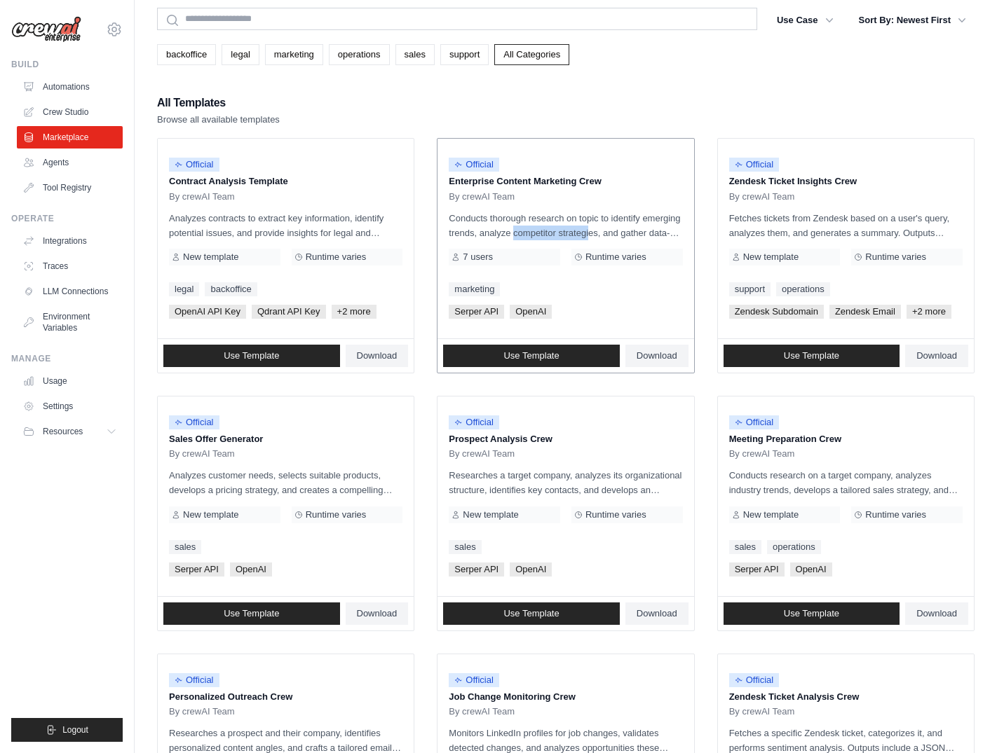
drag, startPoint x: 484, startPoint y: 233, endPoint x: 573, endPoint y: 229, distance: 89.1
click at [573, 229] on p "Conducts thorough research on topic to identify emerging trends, analyze compet…" at bounding box center [565, 225] width 233 height 29
click at [621, 228] on p "Conducts thorough research on topic to identify emerging trends, analyze compet…" at bounding box center [565, 225] width 233 height 29
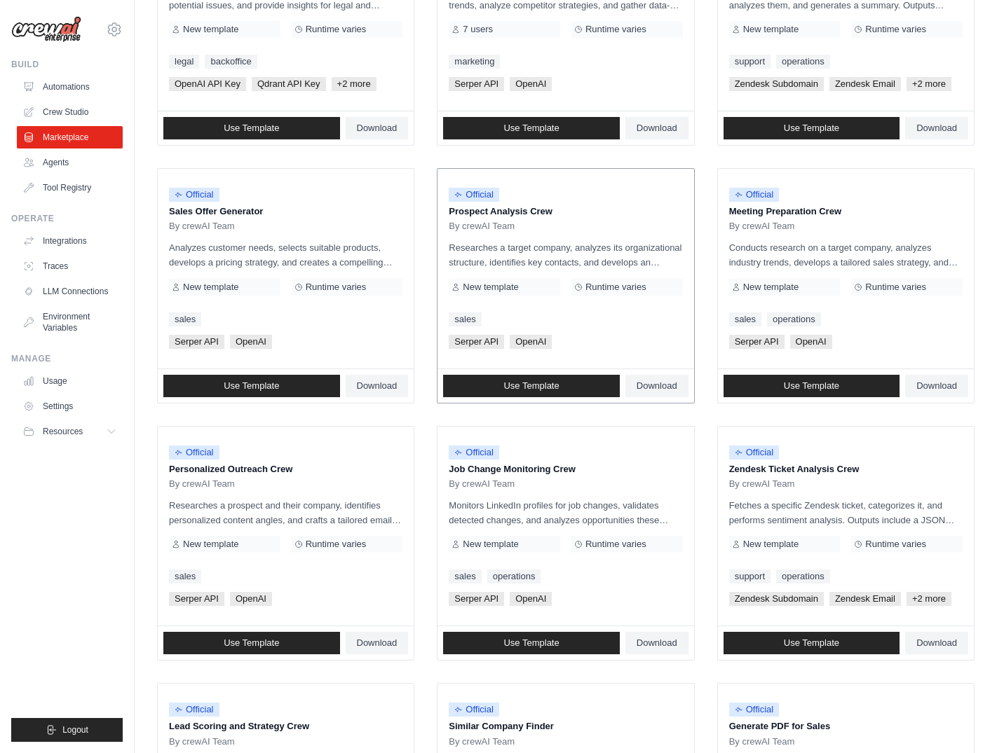
scroll to position [416, 0]
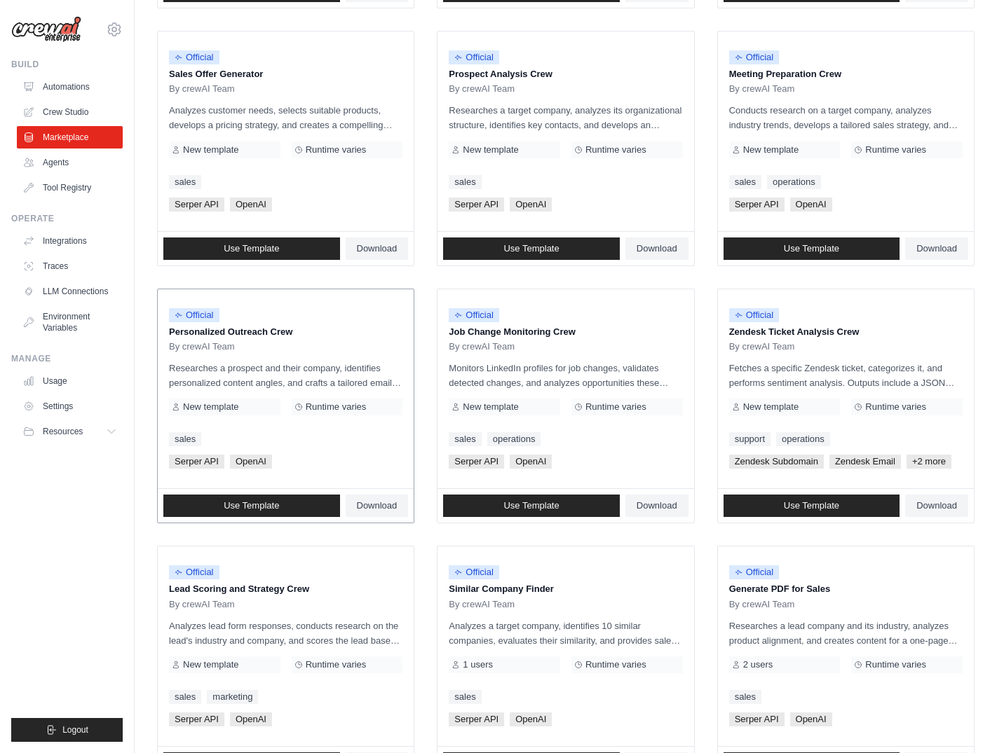
drag, startPoint x: 205, startPoint y: 367, endPoint x: 320, endPoint y: 367, distance: 114.2
click at [320, 367] on p "Researches a prospect and their company, identifies personalized content angles…" at bounding box center [285, 375] width 233 height 29
drag, startPoint x: 489, startPoint y: 367, endPoint x: 610, endPoint y: 378, distance: 121.8
click at [594, 376] on p "Monitors LinkedIn profiles for job changes, validates detected changes, and ana…" at bounding box center [565, 375] width 233 height 29
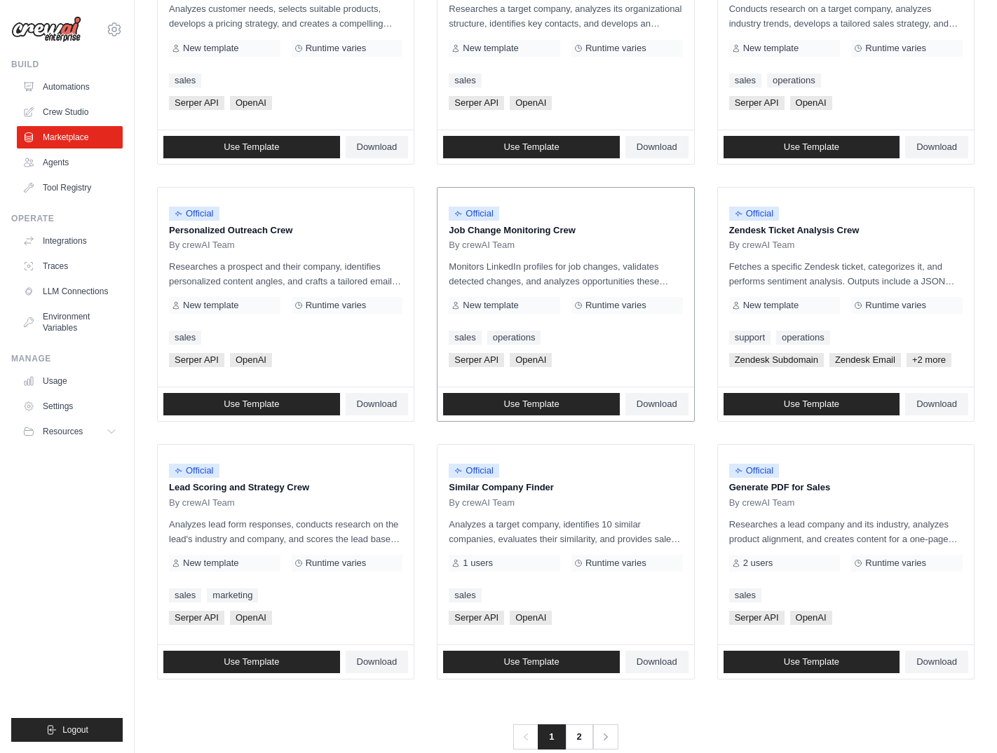
scroll to position [545, 0]
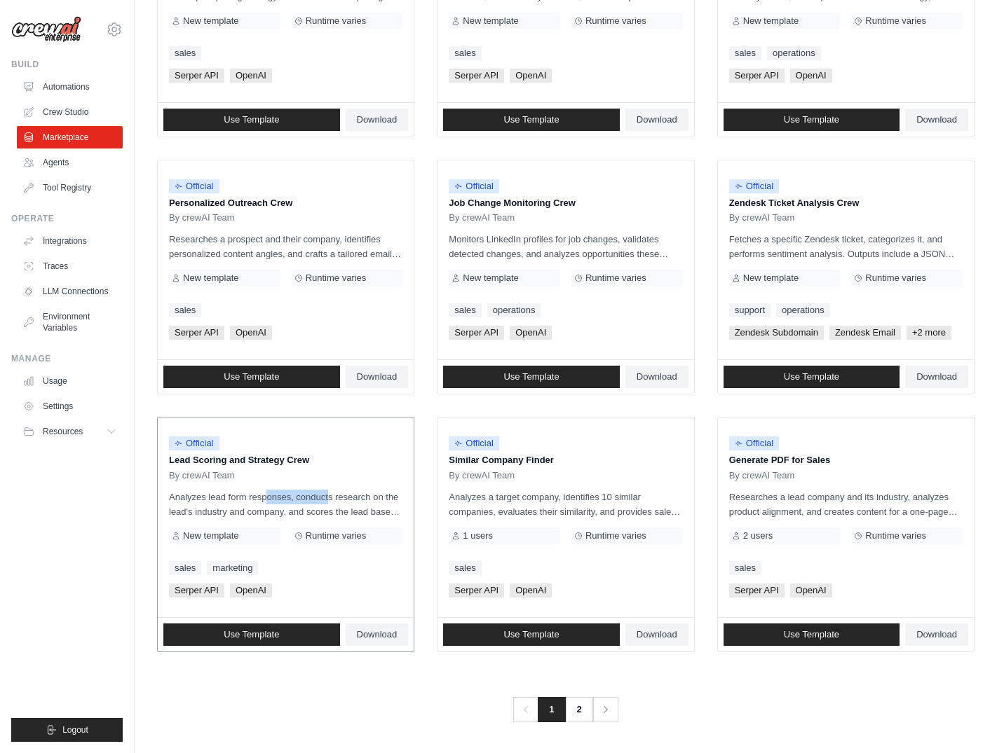
drag, startPoint x: 254, startPoint y: 500, endPoint x: 346, endPoint y: 503, distance: 92.6
click at [306, 500] on p "Analyzes lead form responses, conducts research on the lead's industry and comp…" at bounding box center [285, 504] width 233 height 29
click at [353, 504] on p "Analyzes lead form responses, conducts research on the lead's industry and comp…" at bounding box center [285, 504] width 233 height 29
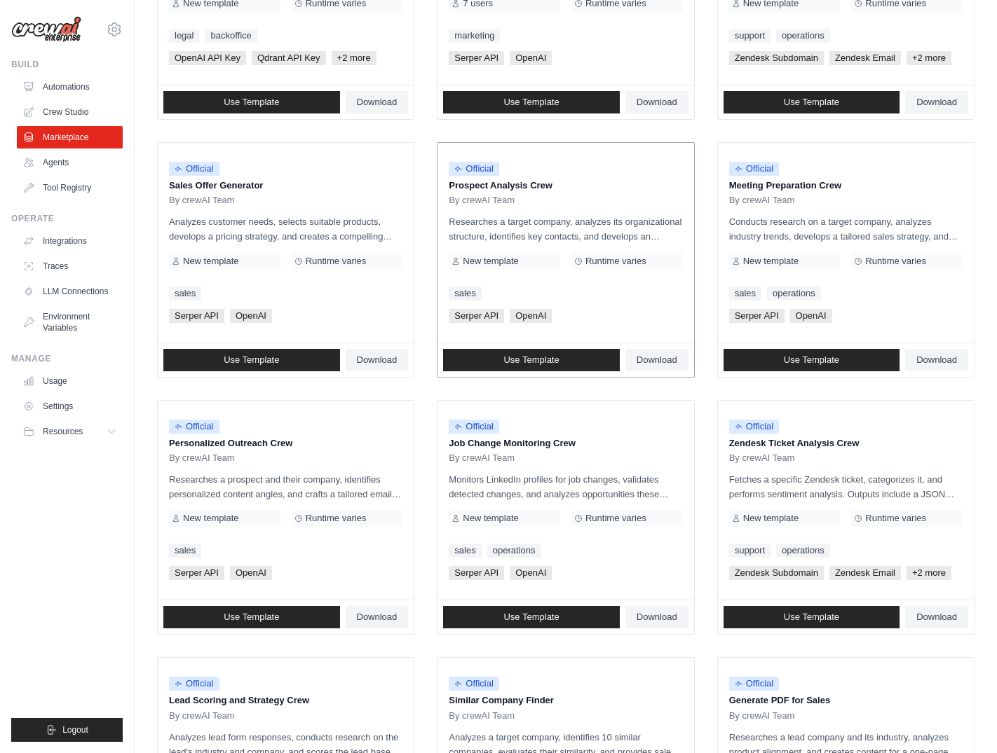
scroll to position [0, 0]
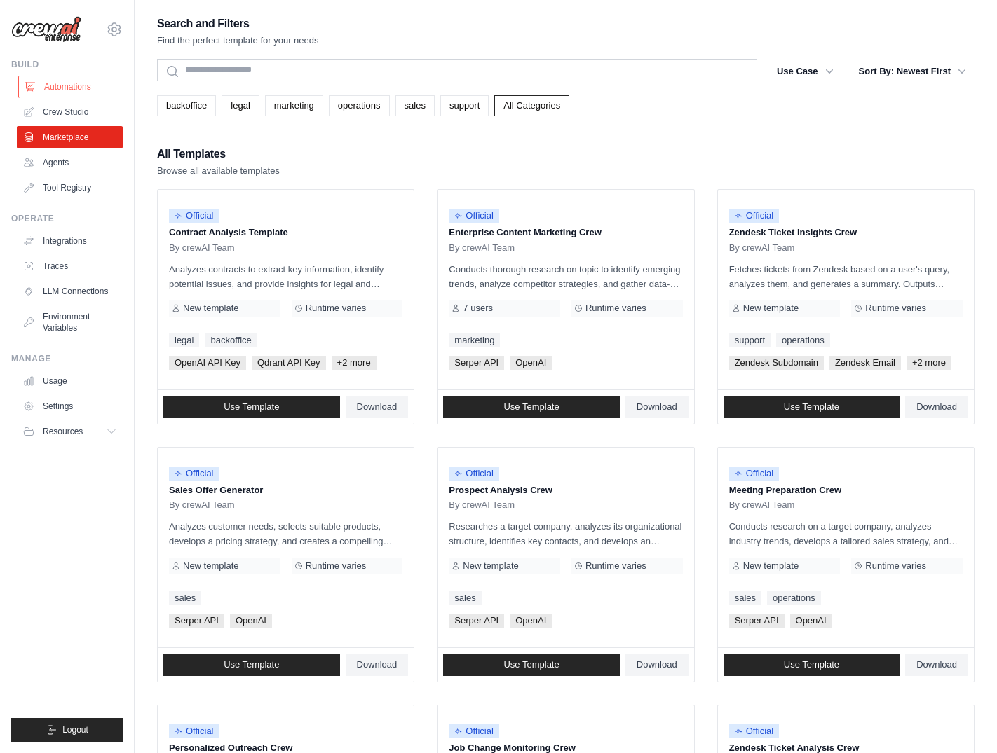
click at [80, 93] on link "Automations" at bounding box center [71, 87] width 106 height 22
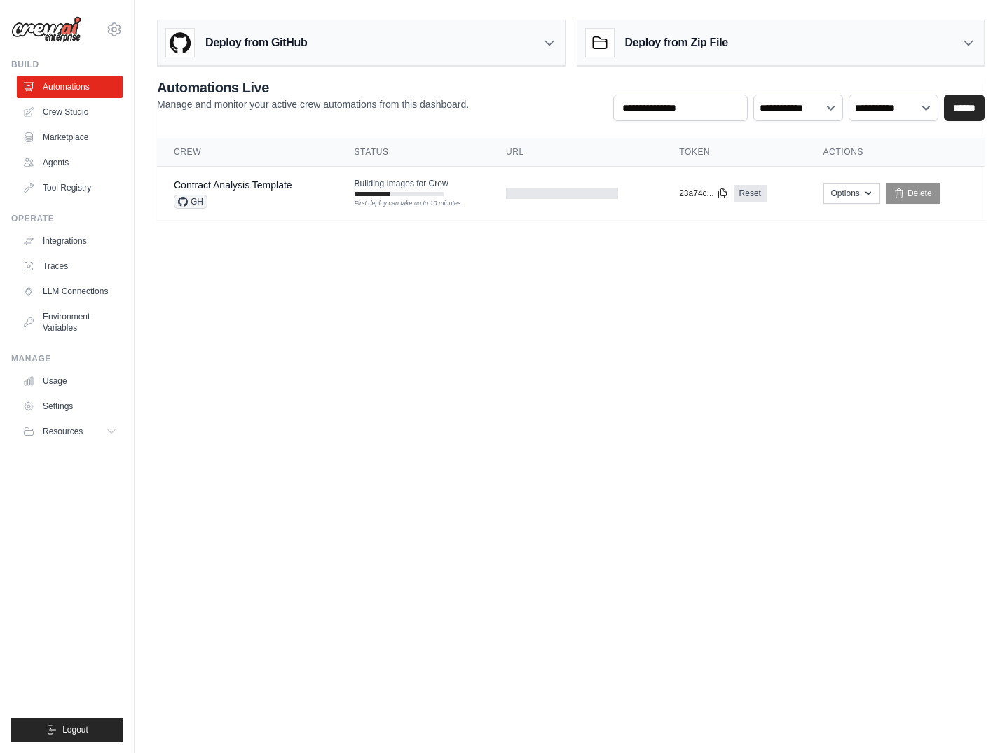
click at [755, 490] on body "[PERSON_NAME][EMAIL_ADDRESS][DOMAIN_NAME] Settings Build Automations Crew Studio" at bounding box center [503, 376] width 1007 height 753
click at [537, 409] on body "[PERSON_NAME][EMAIL_ADDRESS][DOMAIN_NAME] Settings Build Automations Crew Studio" at bounding box center [503, 376] width 1007 height 753
click at [271, 182] on link "Contract Analysis Template" at bounding box center [233, 184] width 118 height 11
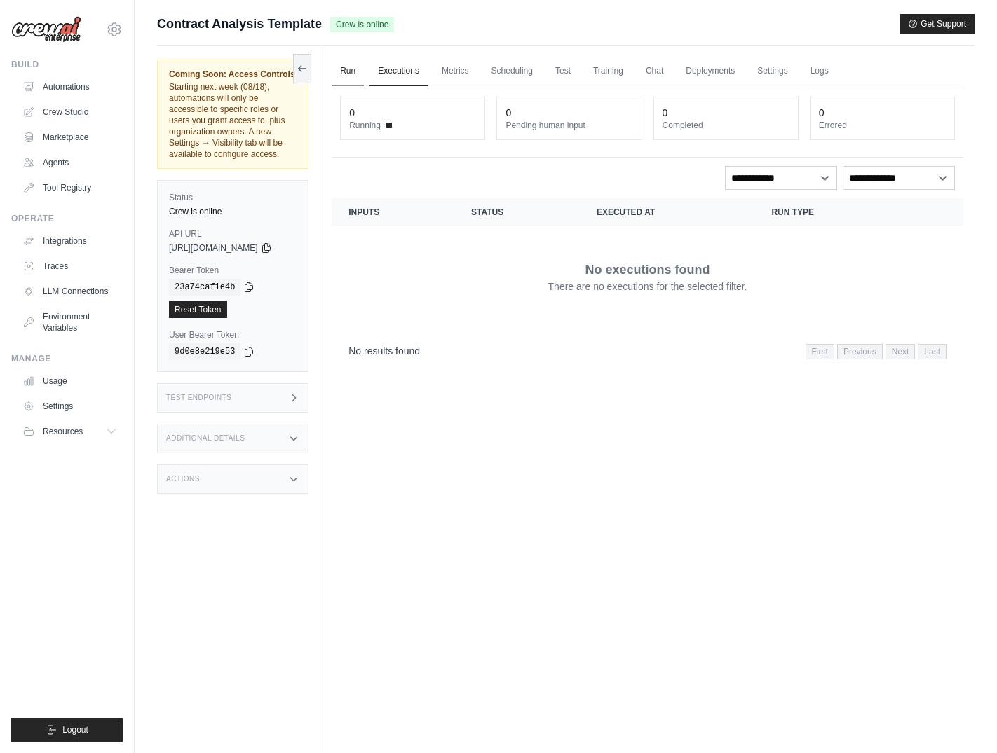
click at [361, 74] on link "Run" at bounding box center [348, 71] width 32 height 29
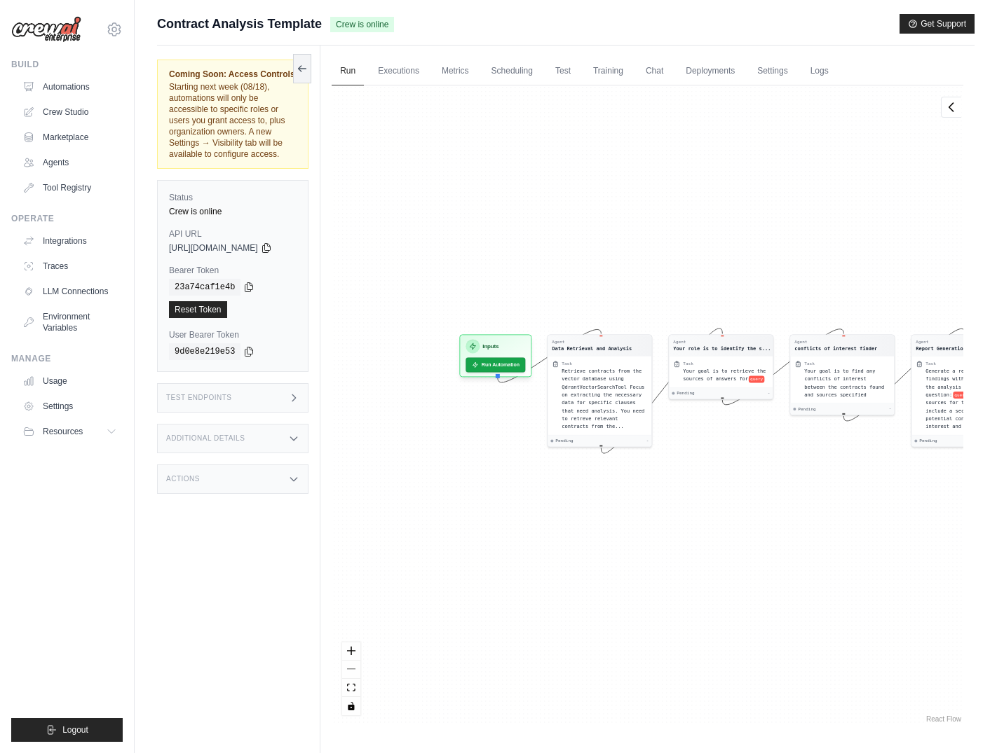
drag, startPoint x: 547, startPoint y: 579, endPoint x: 686, endPoint y: 565, distance: 139.5
click at [686, 565] on div "Agent Data Retrieval and Analysis Task Retrieve contracts from the vector datab…" at bounding box center [648, 406] width 632 height 641
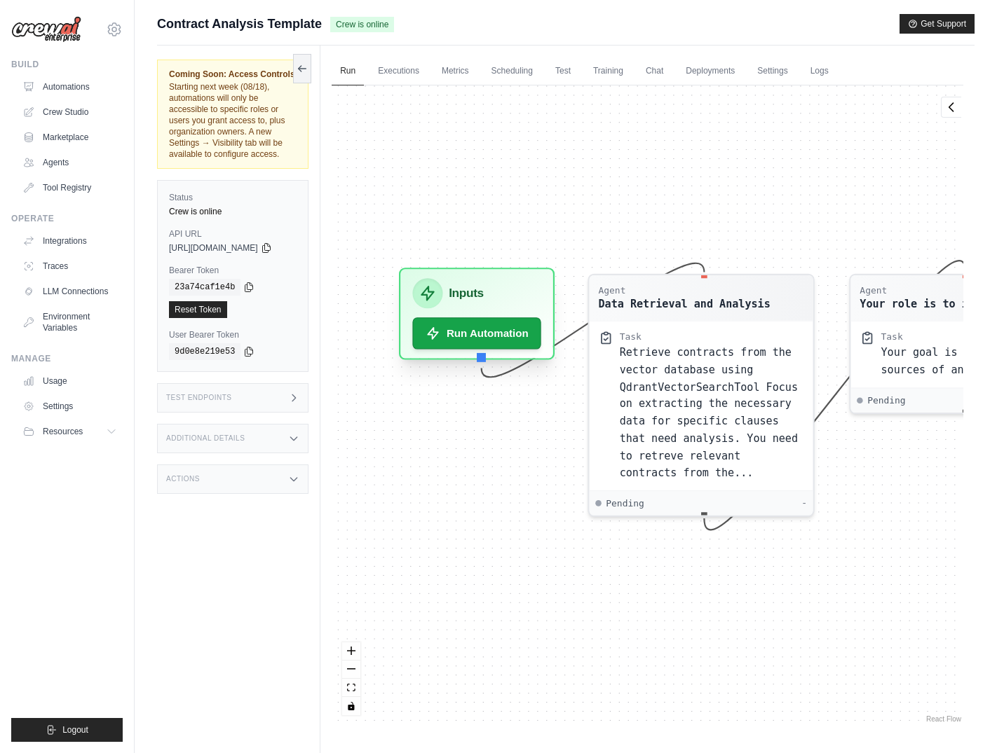
click at [482, 283] on div "Inputs" at bounding box center [477, 293] width 129 height 30
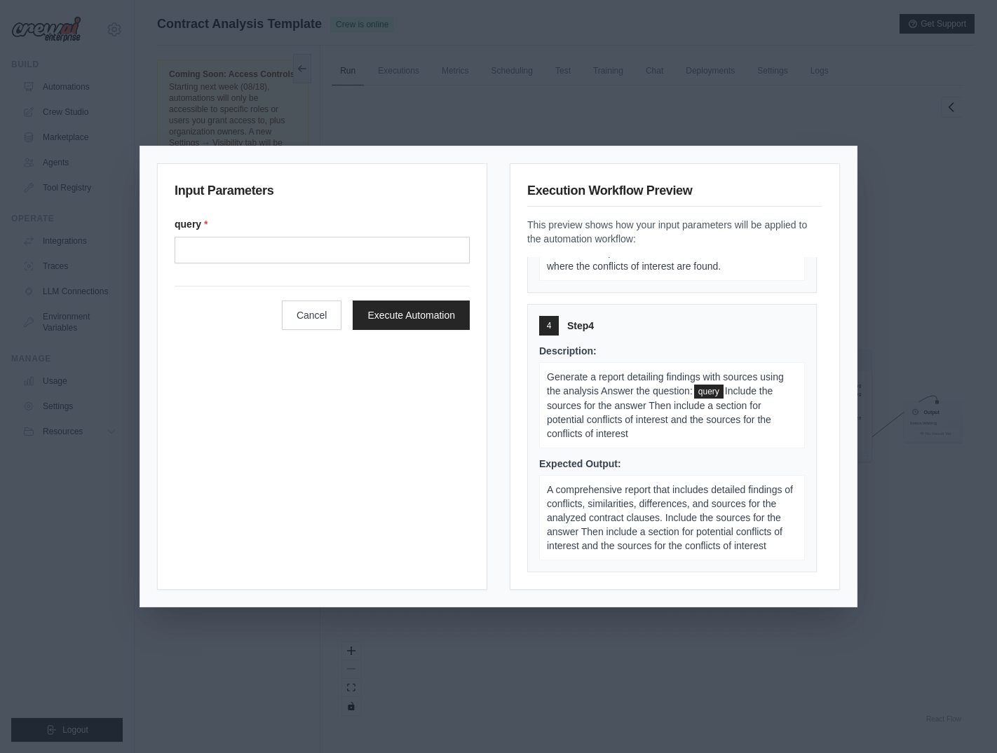
scroll to position [639, 0]
click at [674, 123] on div "Input Parameters query * Cancel Execute Automation Execution Workflow Preview T…" at bounding box center [498, 376] width 997 height 753
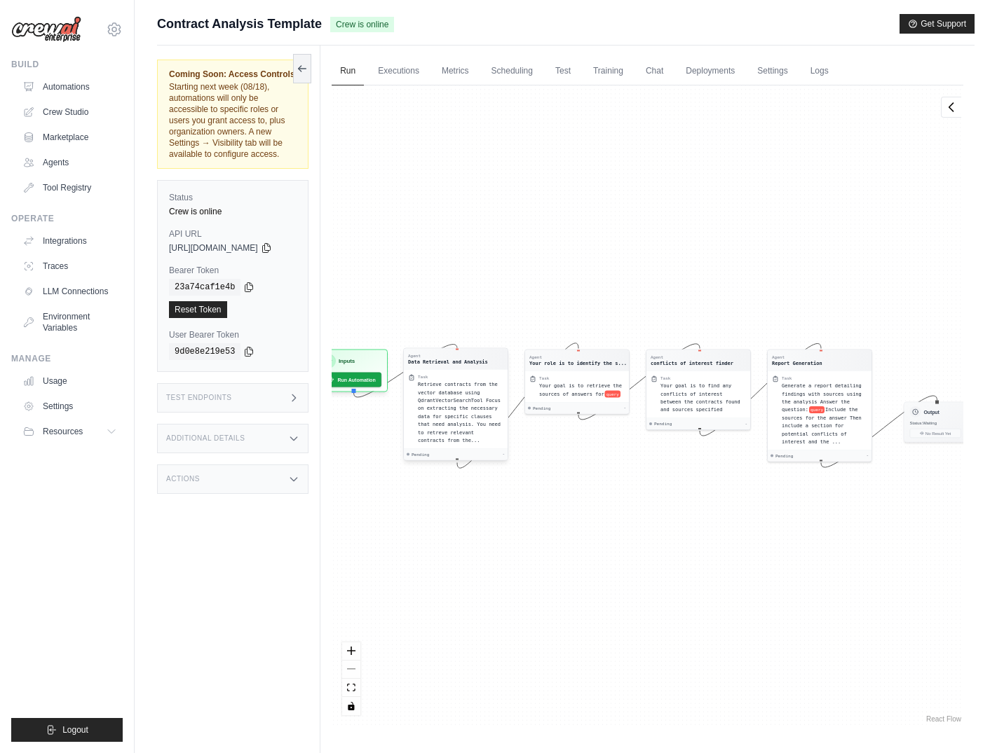
click at [484, 421] on span "Retrieve contracts from the vector database using QdrantVectorSearchTool Focus …" at bounding box center [459, 413] width 83 height 62
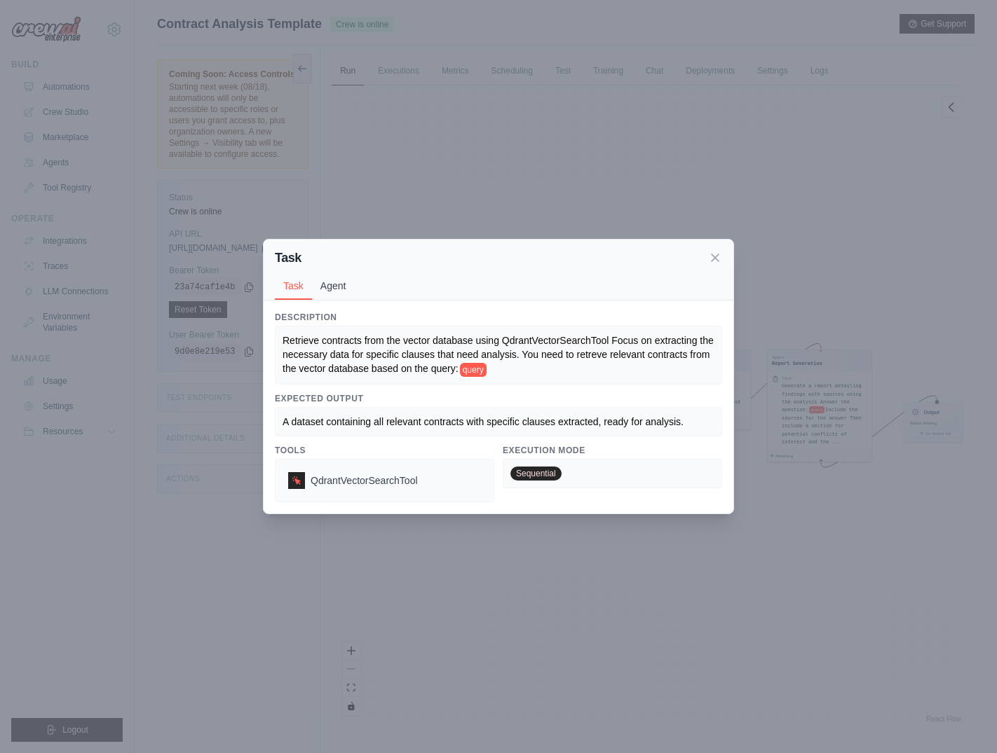
click at [336, 288] on button "Agent" at bounding box center [333, 286] width 43 height 27
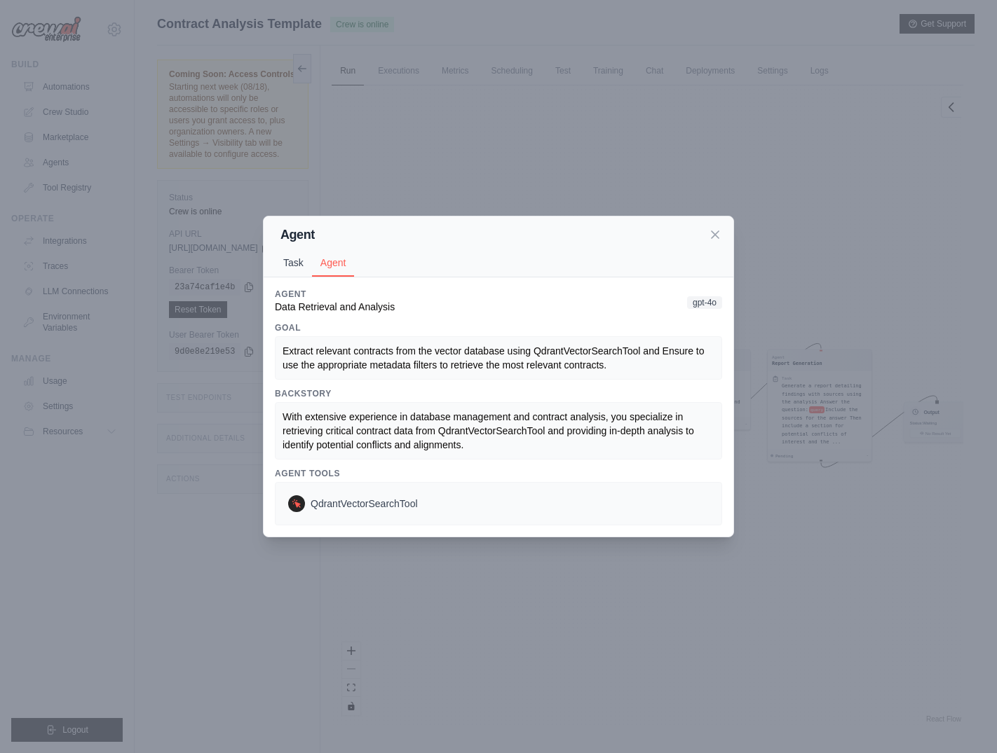
click at [293, 263] on button "Task" at bounding box center [293, 263] width 37 height 27
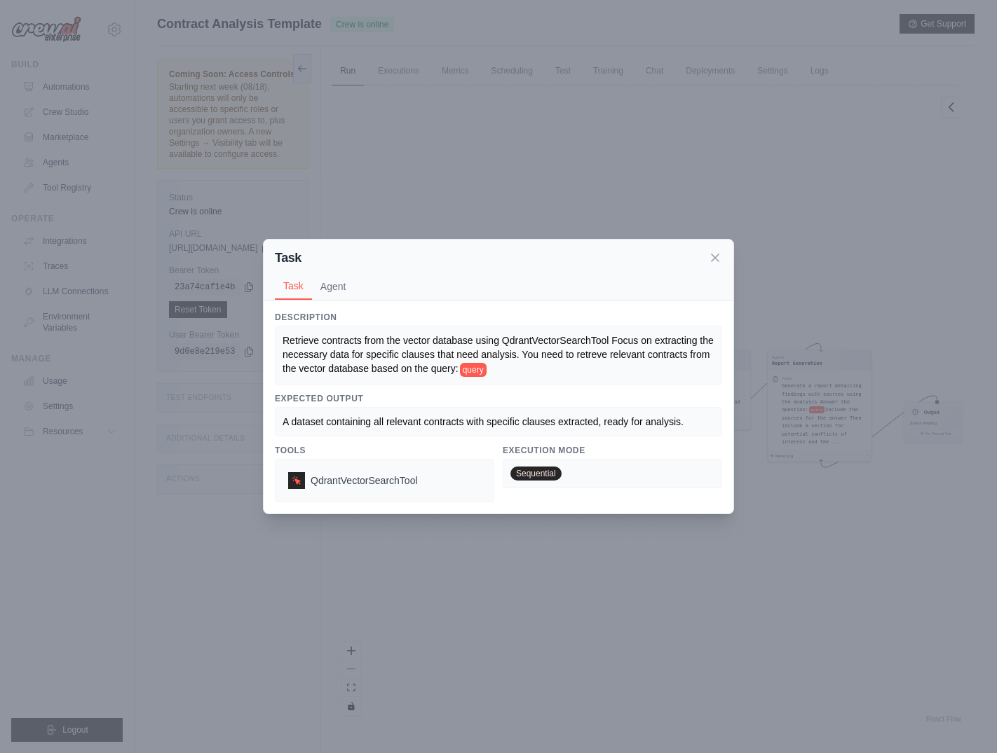
click at [759, 165] on div "Task Task Agent Description Retrieve contracts from the vector database using Q…" at bounding box center [498, 376] width 997 height 753
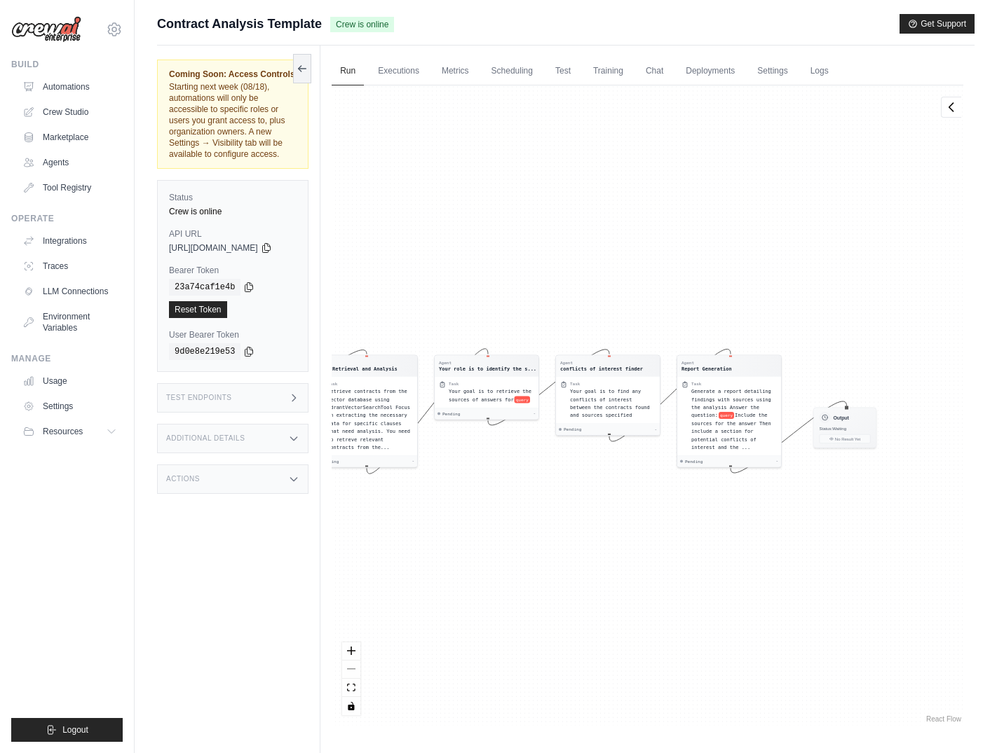
drag, startPoint x: 796, startPoint y: 514, endPoint x: 710, endPoint y: 518, distance: 86.3
click at [710, 518] on div "Agent Data Retrieval and Analysis Task Retrieve contracts from the vector datab…" at bounding box center [648, 406] width 632 height 641
click at [502, 380] on div "Task" at bounding box center [492, 383] width 86 height 6
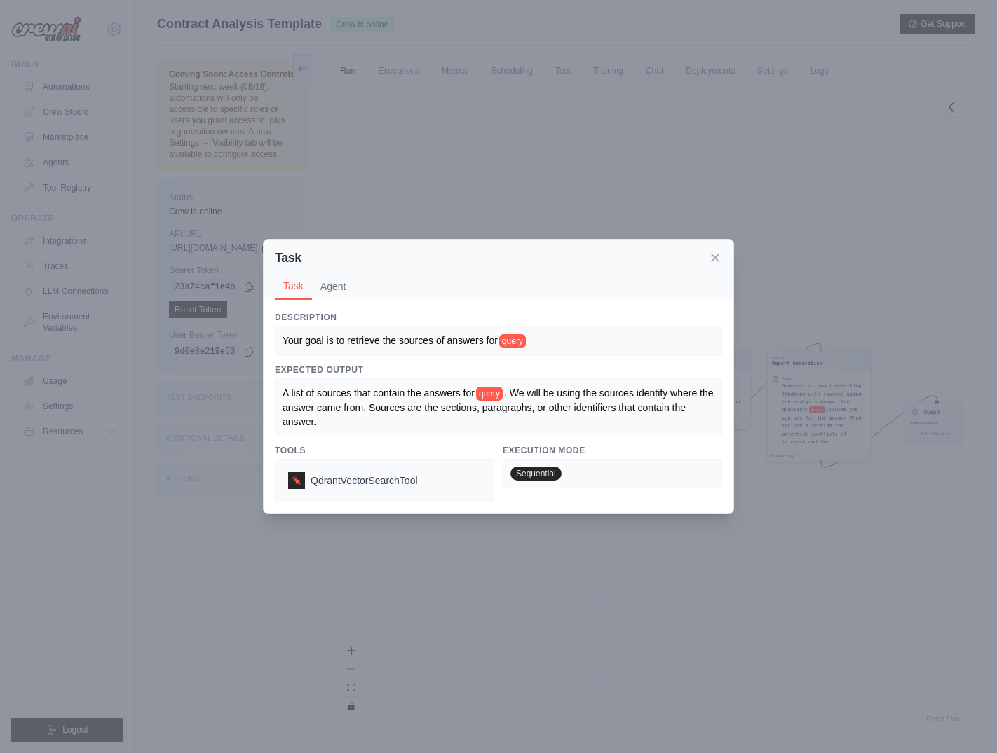
click at [592, 94] on div "Task Task Agent Description Your goal is to retrieve the sources of answers for…" at bounding box center [498, 376] width 997 height 753
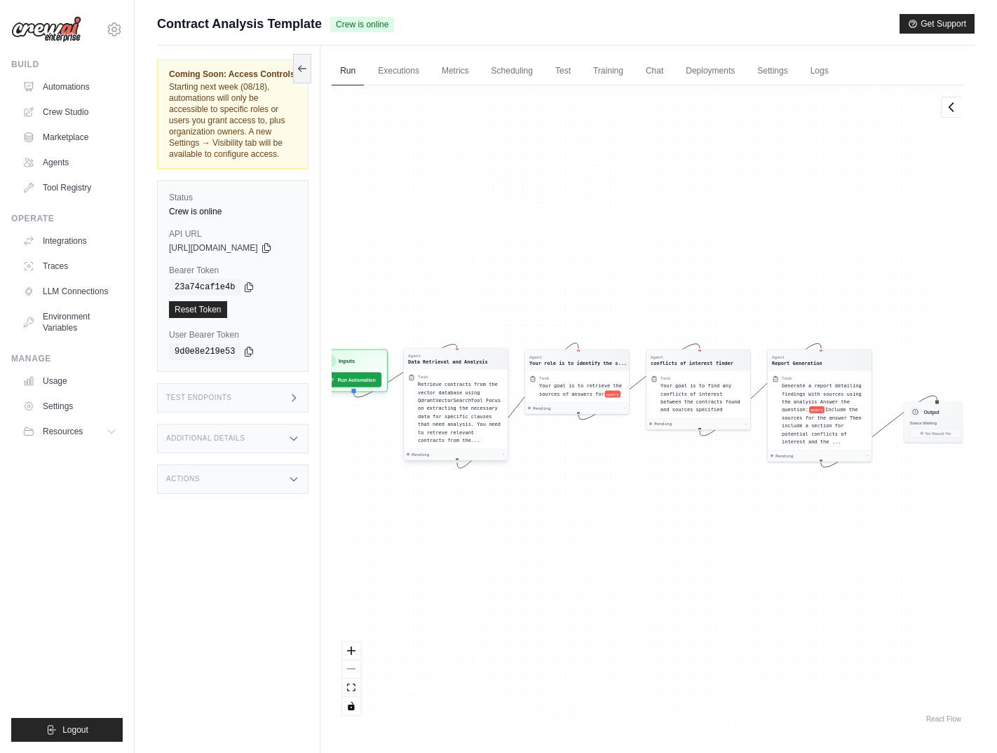
click at [488, 394] on span "Retrieve contracts from the vector database using QdrantVectorSearchTool Focus …" at bounding box center [459, 413] width 83 height 62
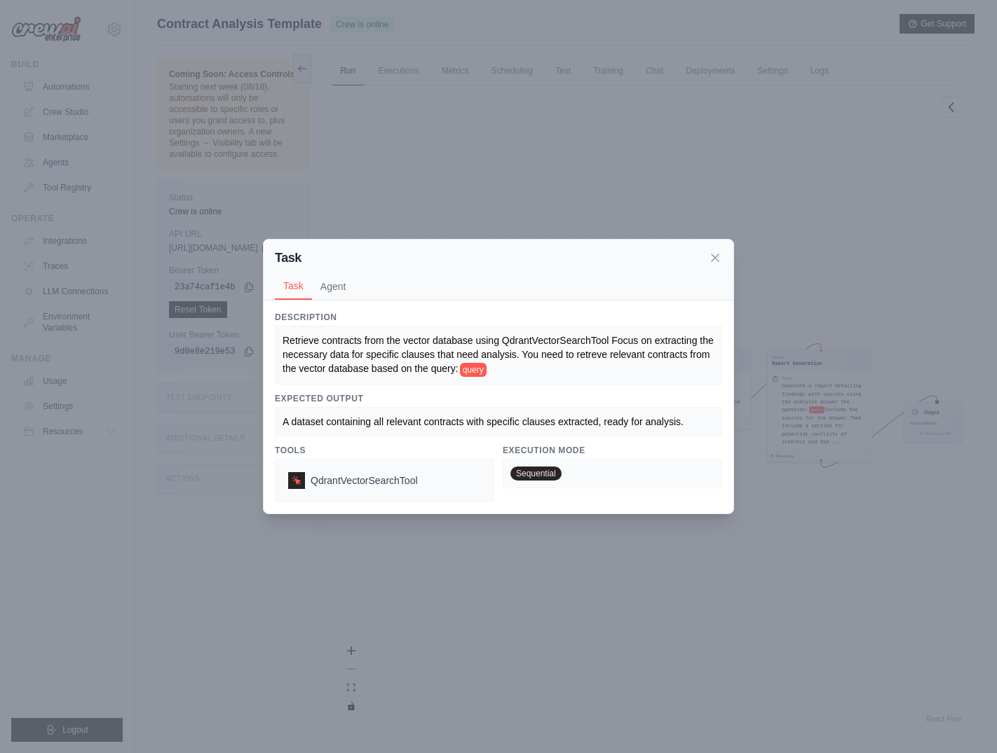
click at [442, 186] on div "Task Task Agent Description Retrieve contracts from the vector database using Q…" at bounding box center [498, 376] width 997 height 753
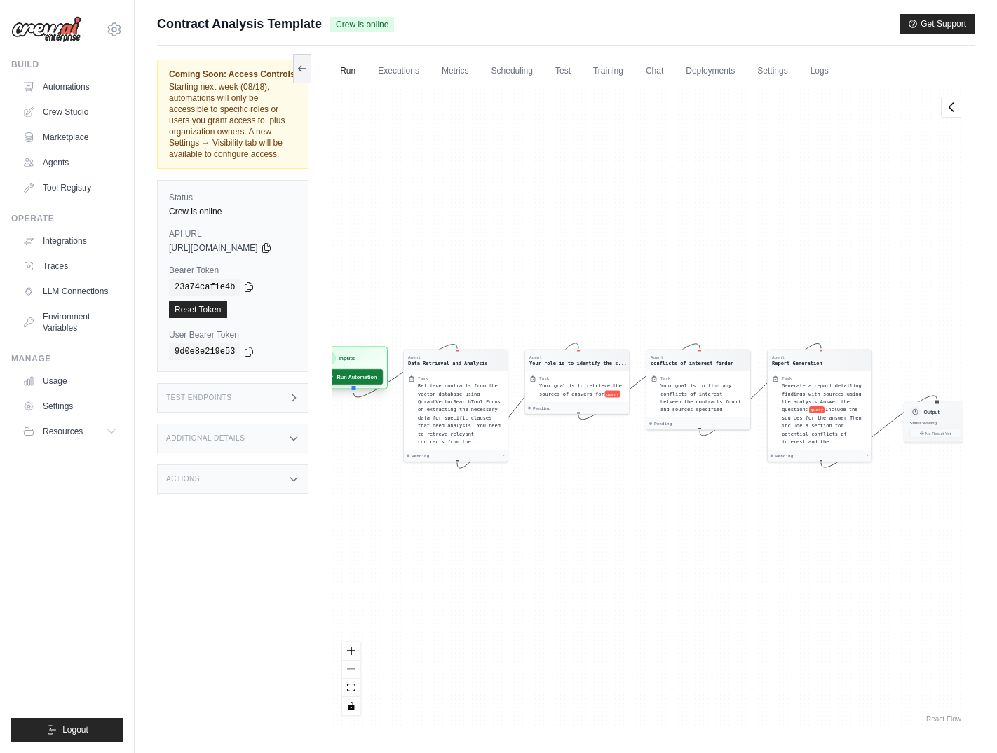
click at [383, 371] on button "Run Automation" at bounding box center [351, 376] width 62 height 15
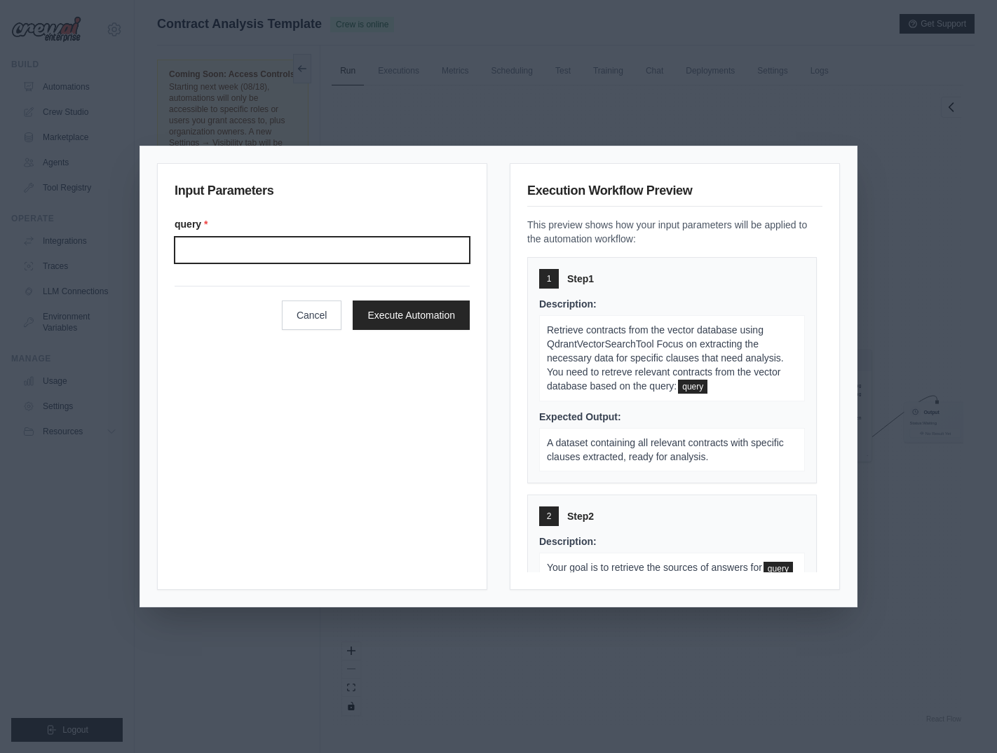
click at [267, 249] on input "Query" at bounding box center [322, 250] width 295 height 27
click at [622, 383] on span "Retrieve contracts from the vector database using QdrantVectorSearchTool Focus …" at bounding box center [665, 358] width 237 height 67
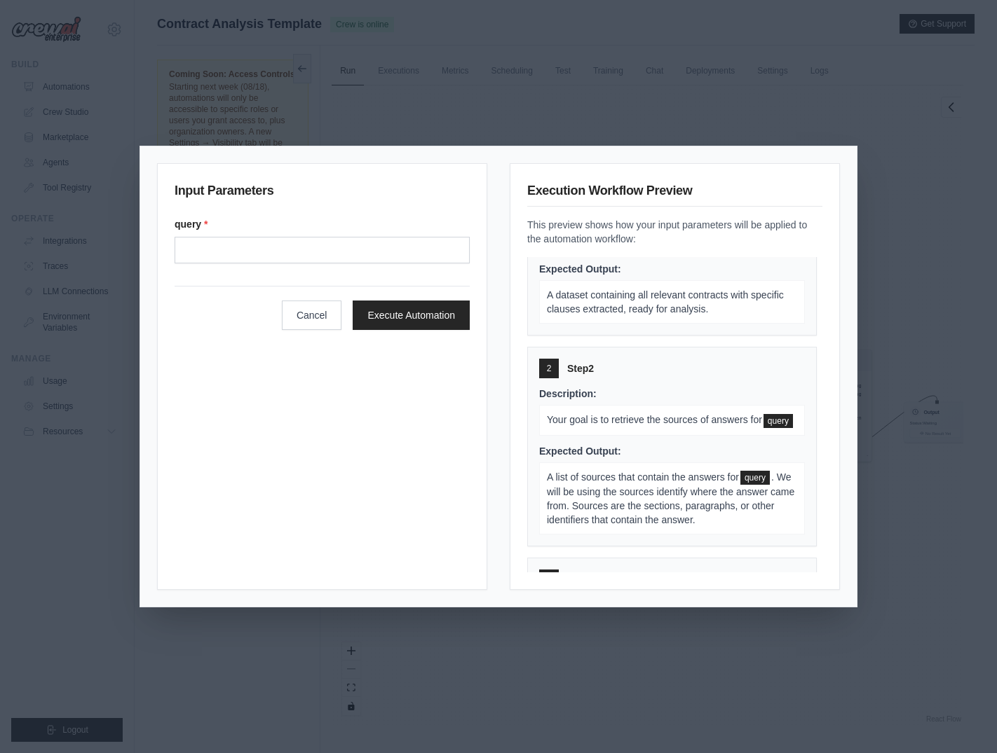
scroll to position [0, 0]
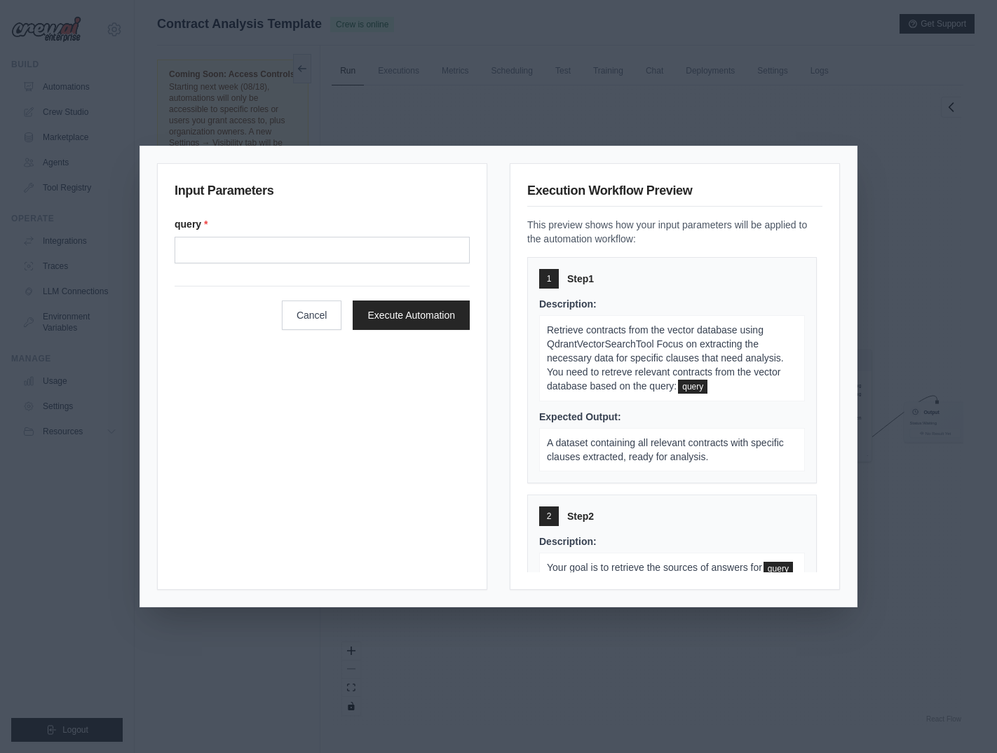
click at [696, 130] on div "Input Parameters query * Cancel Execute Automation Execution Workflow Preview T…" at bounding box center [498, 376] width 997 height 753
